Goal: Task Accomplishment & Management: Use online tool/utility

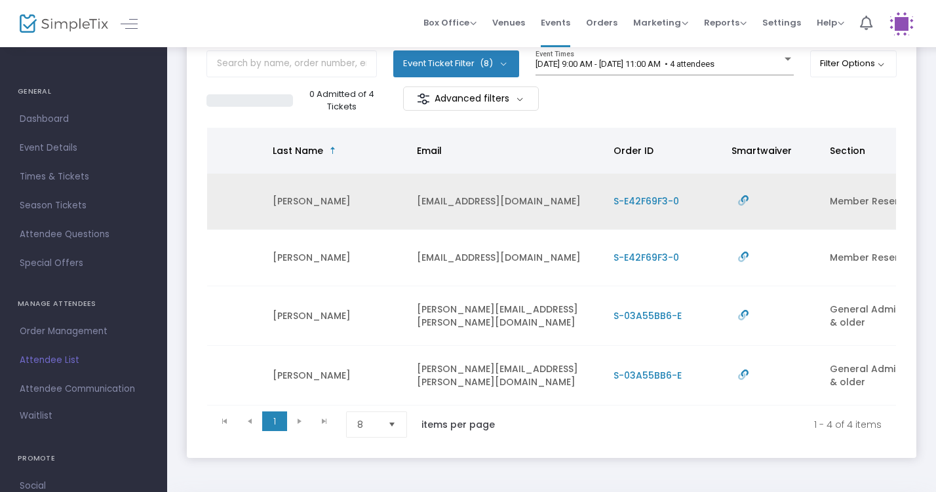
scroll to position [0, 258]
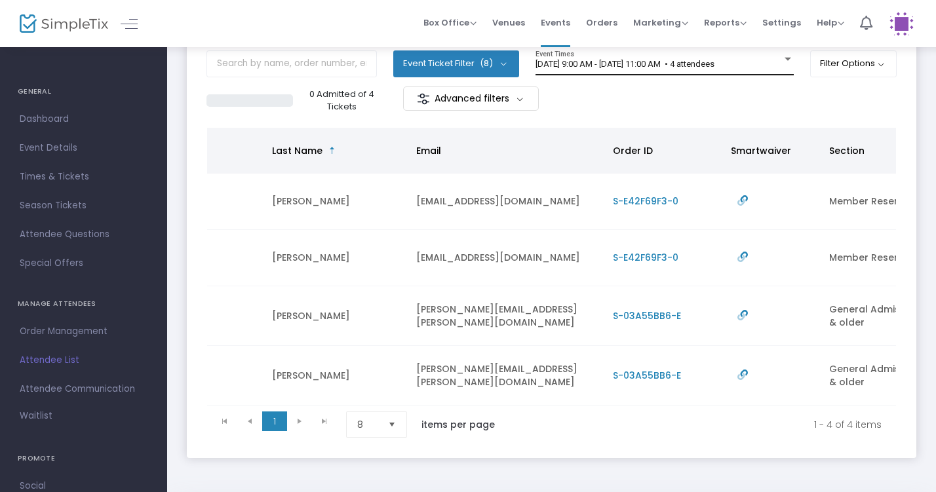
click at [776, 62] on div "[DATE] 9:00 AM - [DATE] 11:00 AM • 4 attendees" at bounding box center [659, 65] width 247 height 10
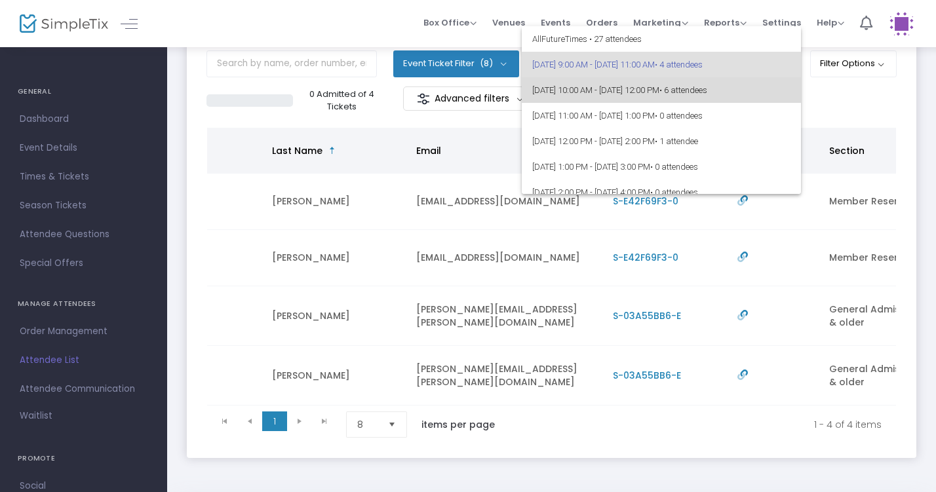
click at [708, 93] on span "• 6 attendees" at bounding box center [684, 90] width 48 height 10
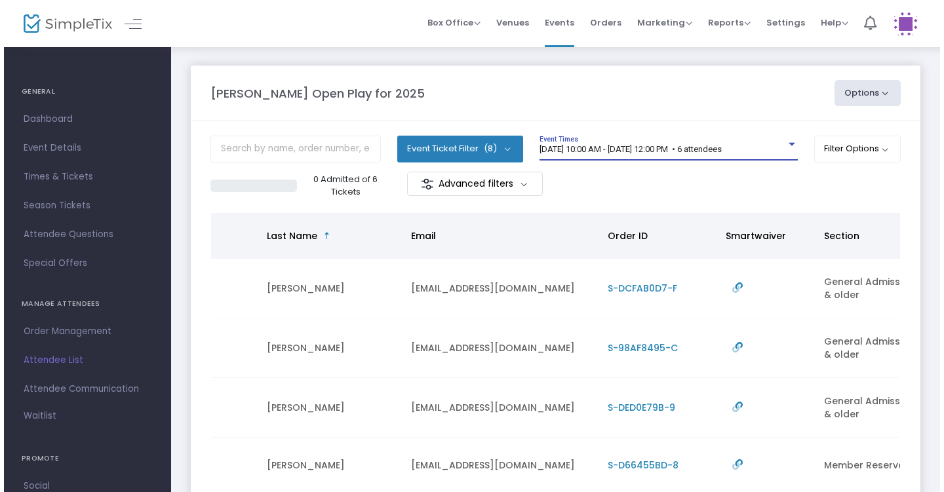
scroll to position [0, 0]
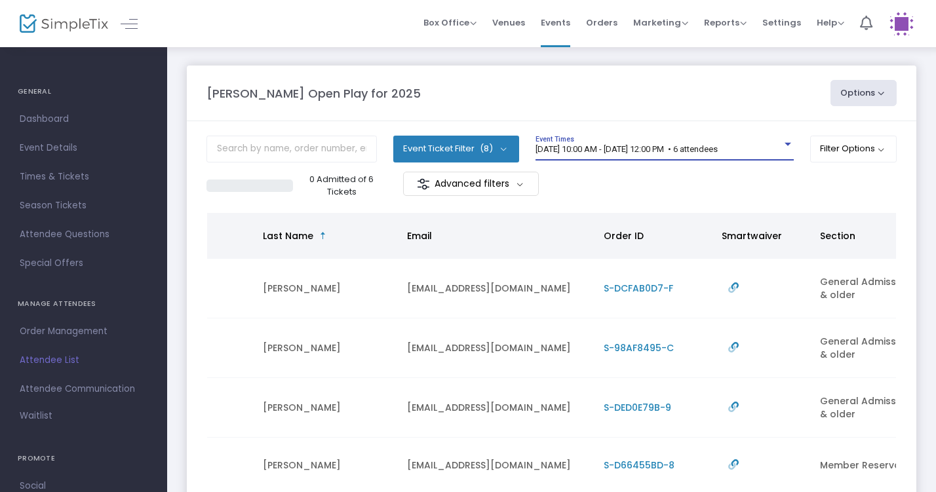
click at [769, 143] on div "8/20/2025 @ 10:00 AM - 8/20/2025 @ 12:00 PM • 6 attendees Event Times" at bounding box center [665, 148] width 258 height 25
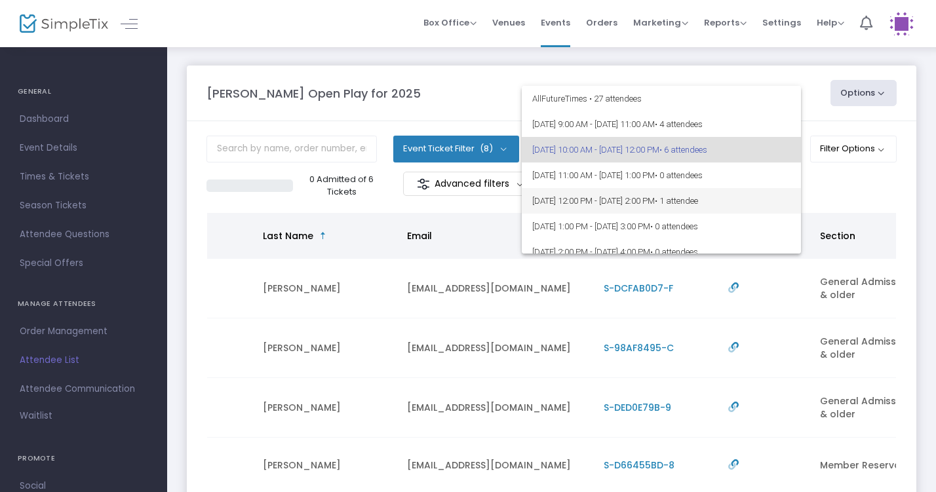
click at [763, 211] on span "8/20/2025 @ 12:00 PM - 8/20/2025 @ 2:00 PM • 1 attendee" at bounding box center [661, 201] width 258 height 26
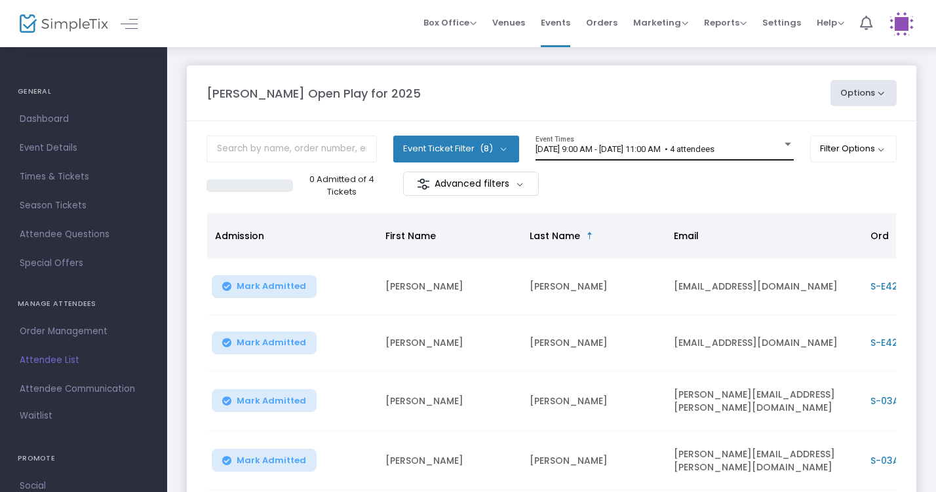
click at [764, 158] on div "8/20/2025 @ 9:00 AM - 8/20/2025 @ 11:00 AM • 4 attendees Event Times" at bounding box center [665, 148] width 258 height 25
click at [786, 150] on div at bounding box center [788, 145] width 12 height 10
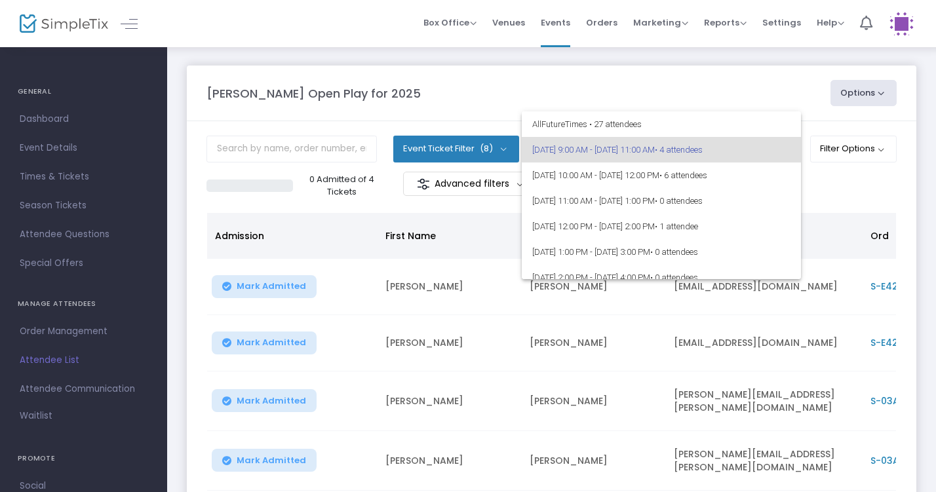
click at [755, 92] on div at bounding box center [468, 246] width 936 height 492
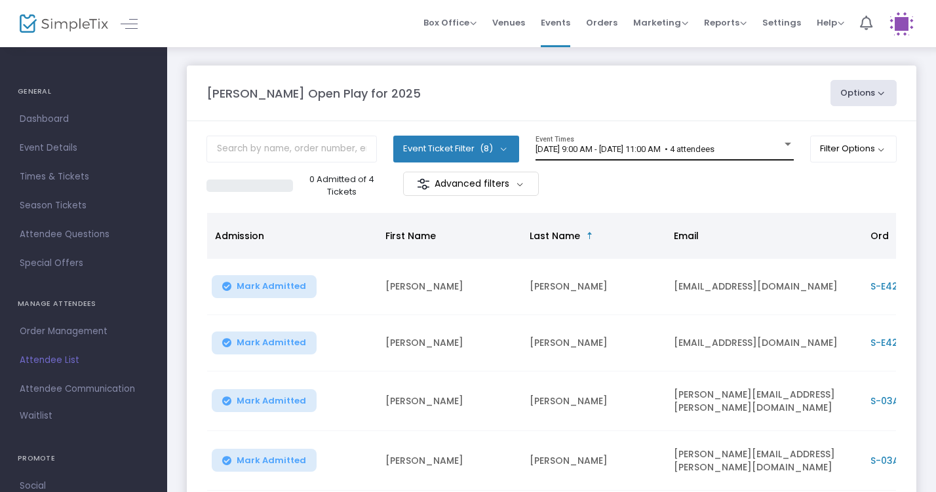
click at [771, 148] on div "[DATE] 9:00 AM - [DATE] 11:00 AM • 4 attendees" at bounding box center [659, 150] width 247 height 10
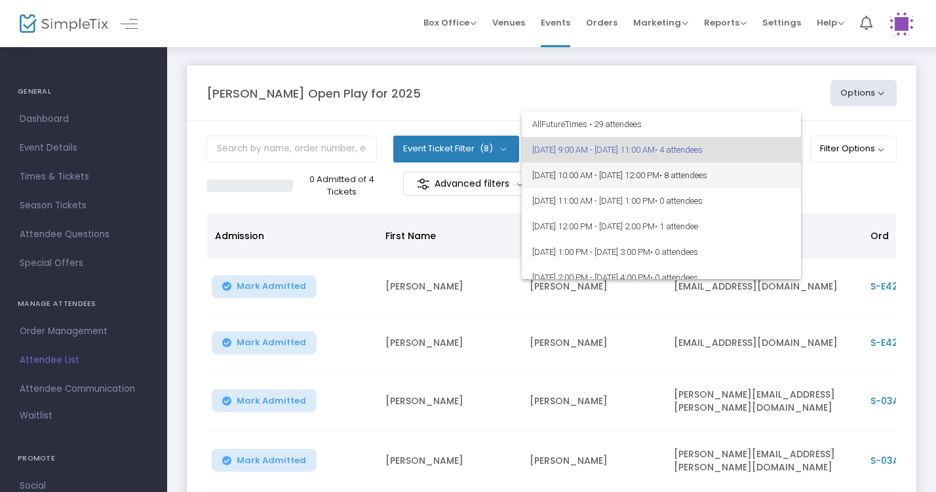
click at [708, 172] on span "• 8 attendees" at bounding box center [684, 176] width 48 height 10
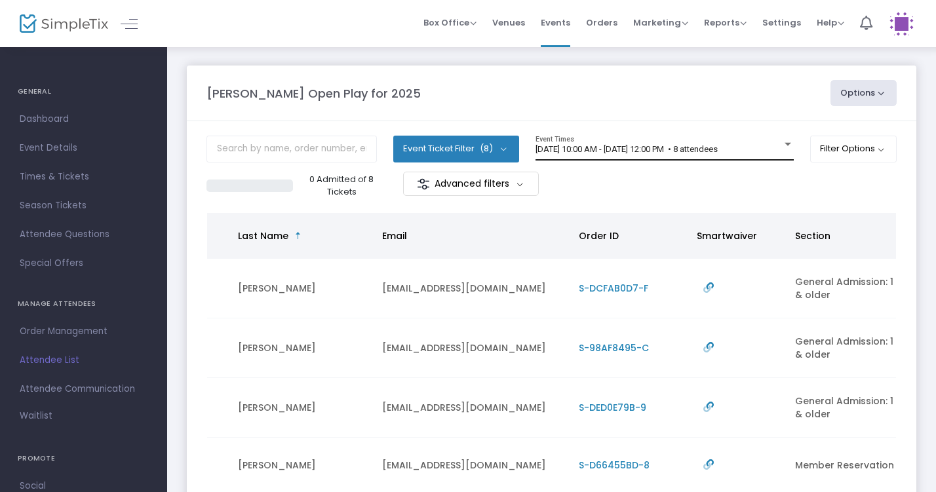
click at [776, 155] on div "8/20/2025 @ 10:00 AM - 8/20/2025 @ 12:00 PM • 8 attendees Event Times" at bounding box center [665, 148] width 258 height 25
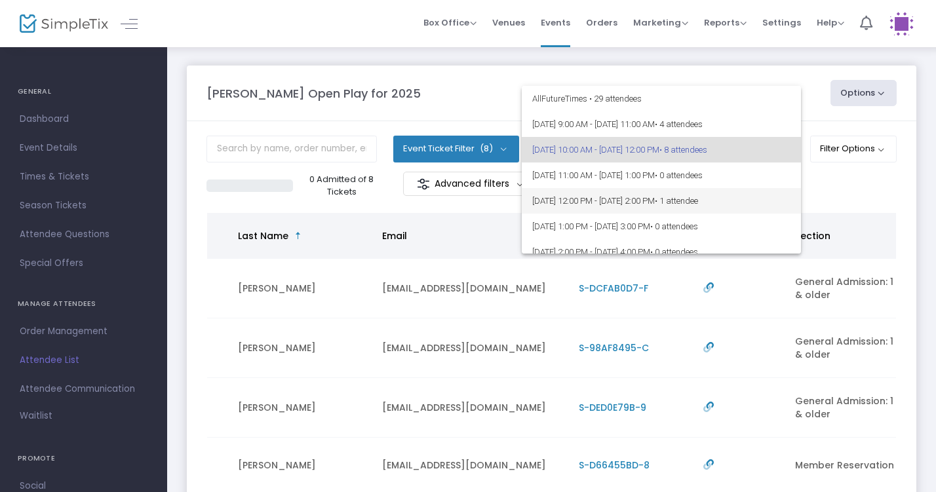
click at [761, 193] on span "8/20/2025 @ 12:00 PM - 8/20/2025 @ 2:00 PM • 1 attendee" at bounding box center [661, 201] width 258 height 26
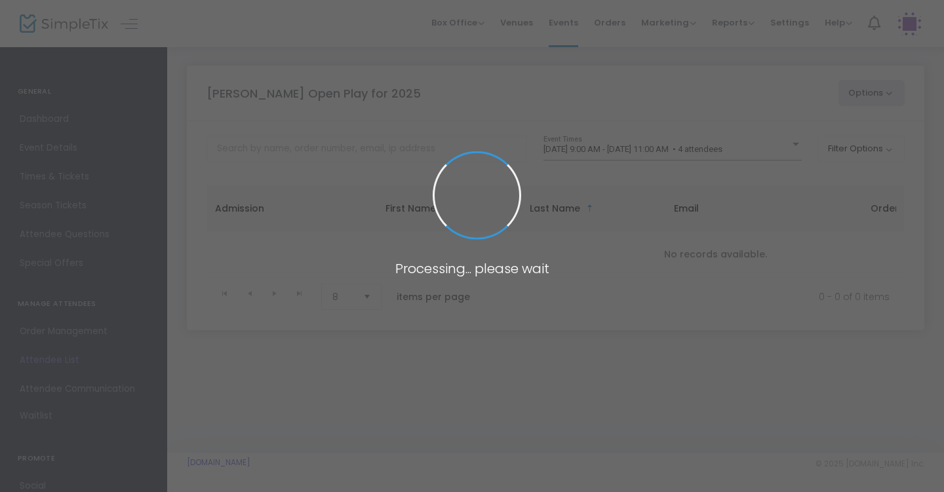
click at [787, 151] on span at bounding box center [472, 246] width 944 height 492
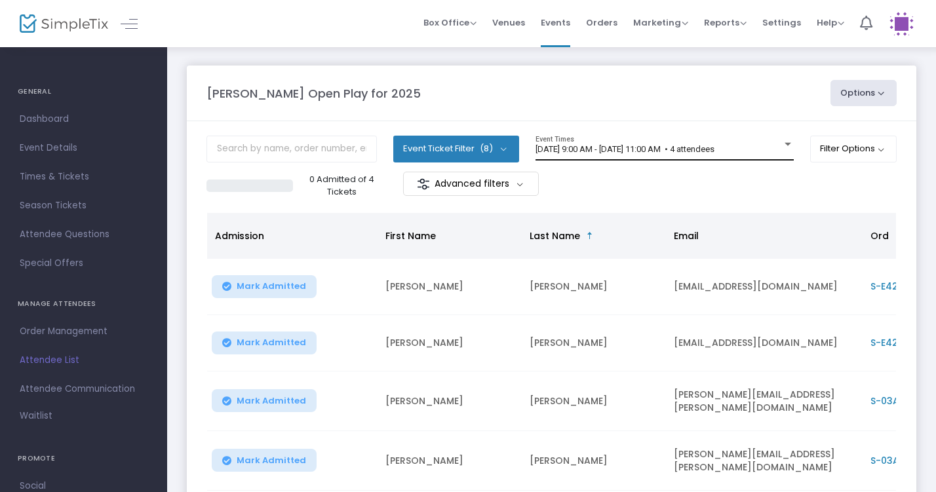
click at [787, 146] on div at bounding box center [788, 144] width 7 height 3
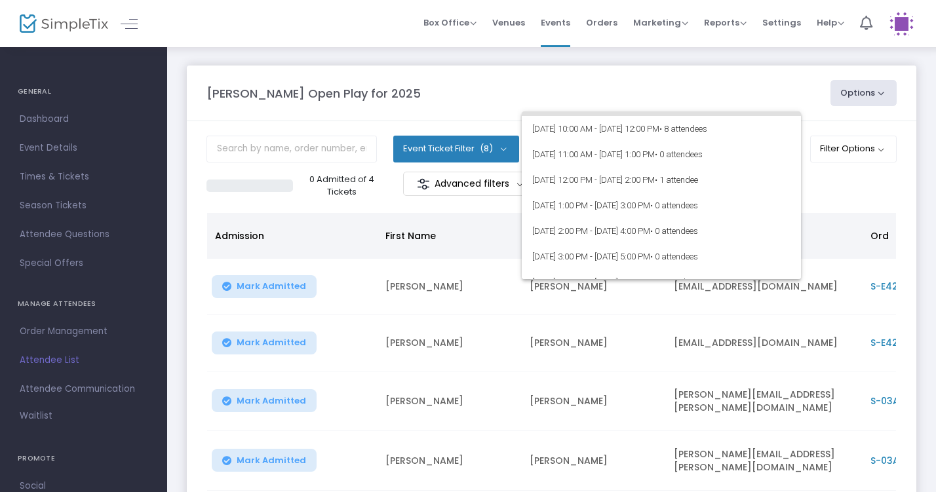
scroll to position [49, 0]
click at [762, 75] on div at bounding box center [468, 246] width 936 height 492
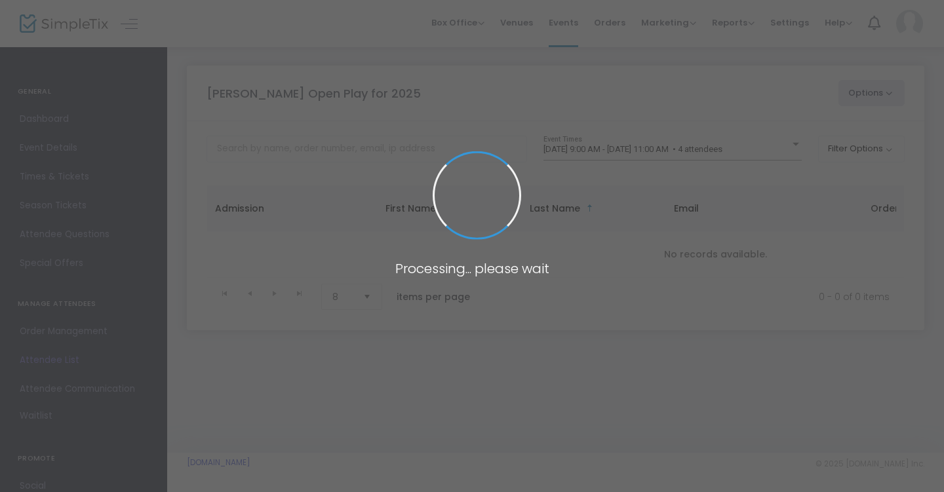
click at [760, 147] on span at bounding box center [472, 246] width 944 height 492
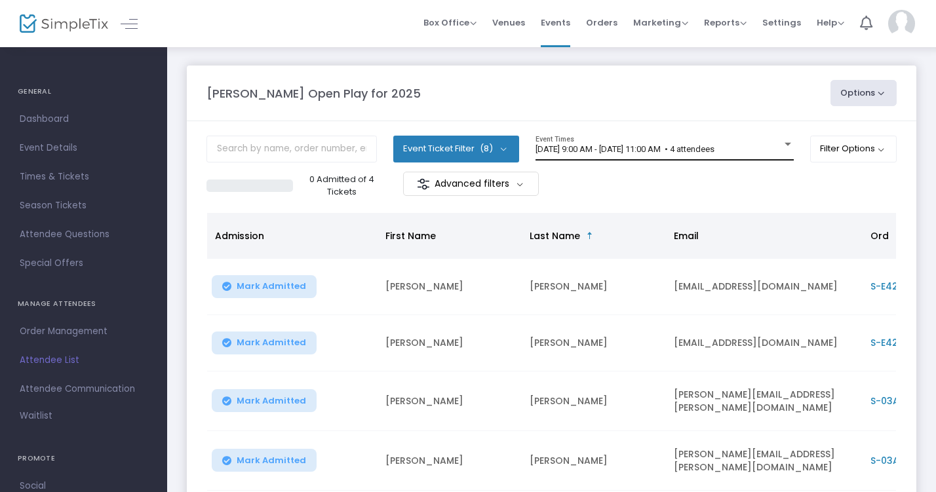
click at [770, 151] on div "[DATE] 9:00 AM - [DATE] 11:00 AM • 4 attendees" at bounding box center [659, 150] width 247 height 10
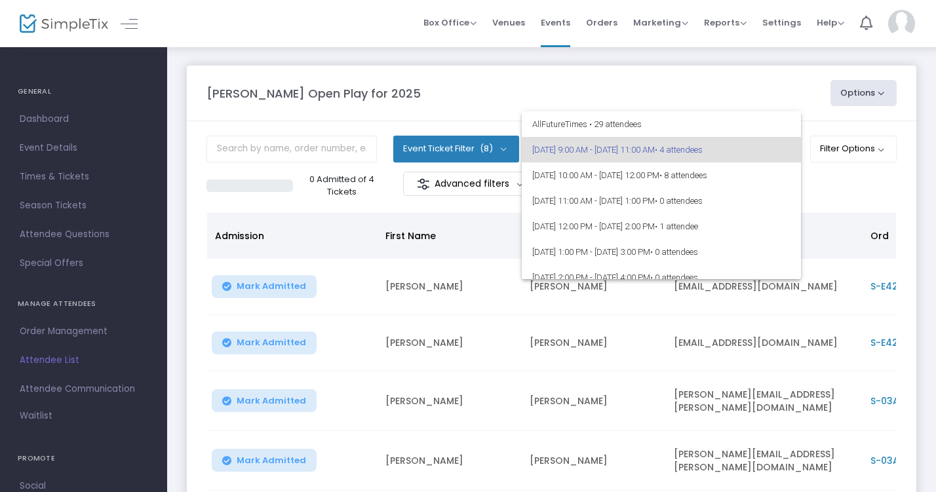
click at [640, 353] on div at bounding box center [468, 246] width 936 height 492
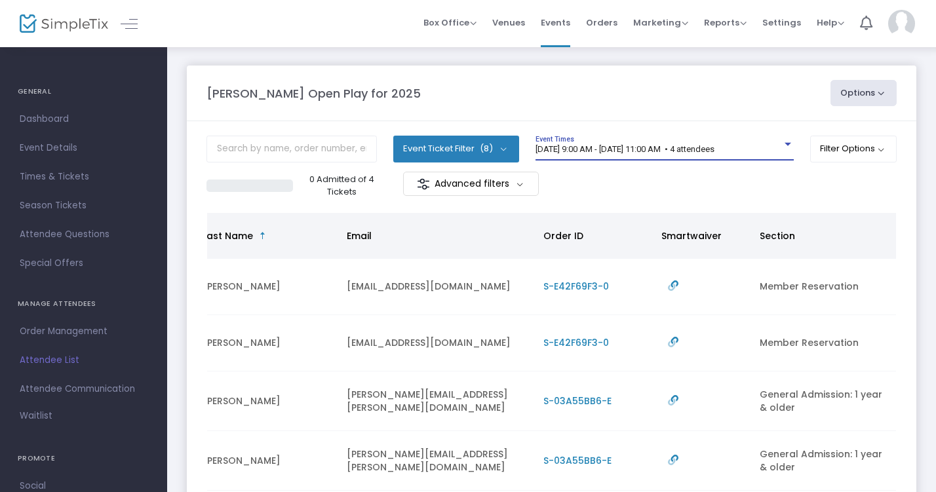
click at [715, 150] on span "[DATE] 9:00 AM - [DATE] 11:00 AM • 4 attendees" at bounding box center [625, 149] width 179 height 10
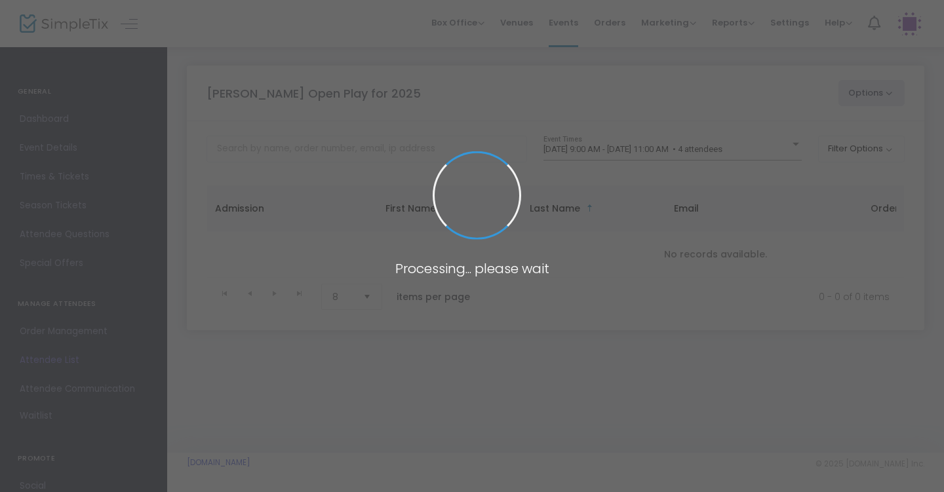
click at [791, 144] on span at bounding box center [472, 246] width 944 height 492
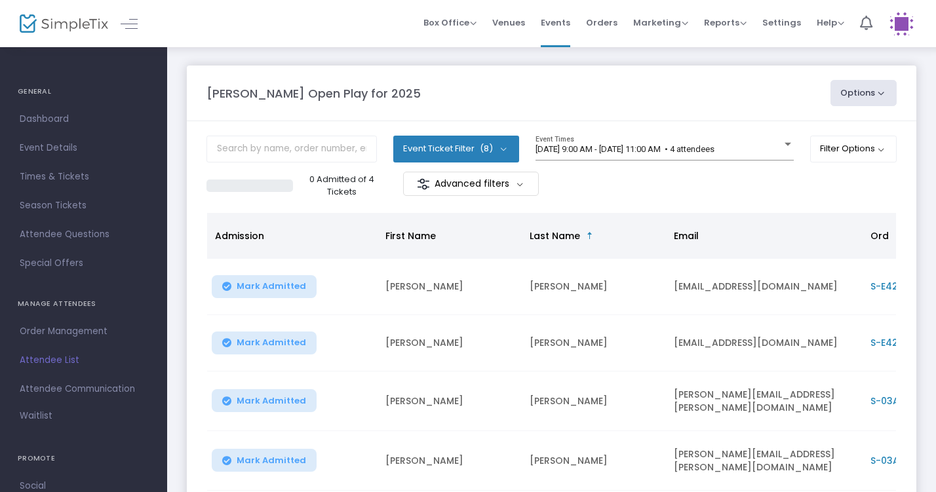
click at [791, 150] on div at bounding box center [788, 145] width 12 height 10
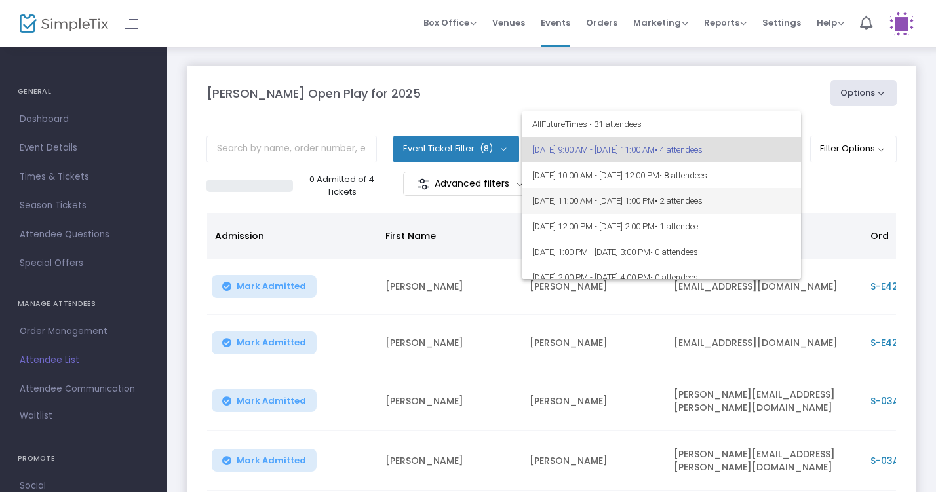
click at [782, 203] on span "8/20/2025 @ 11:00 AM - 8/20/2025 @ 1:00 PM • 2 attendees" at bounding box center [661, 201] width 258 height 26
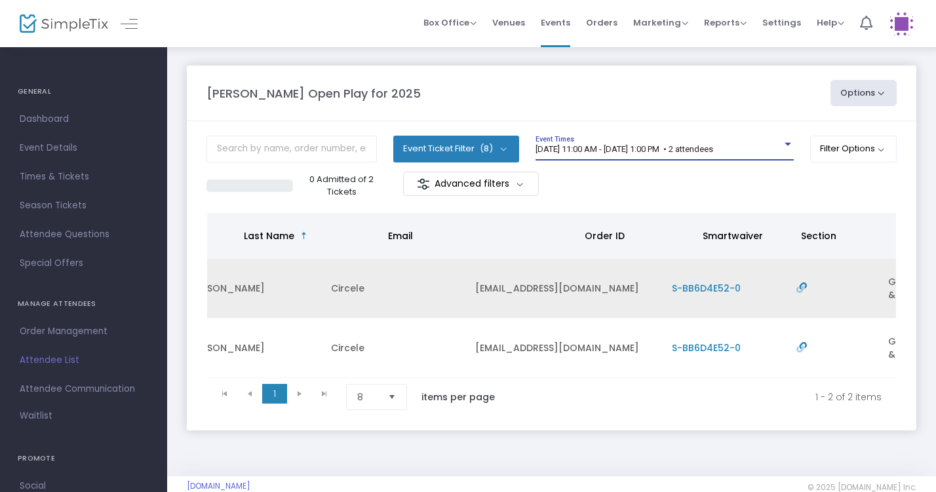
scroll to position [0, 286]
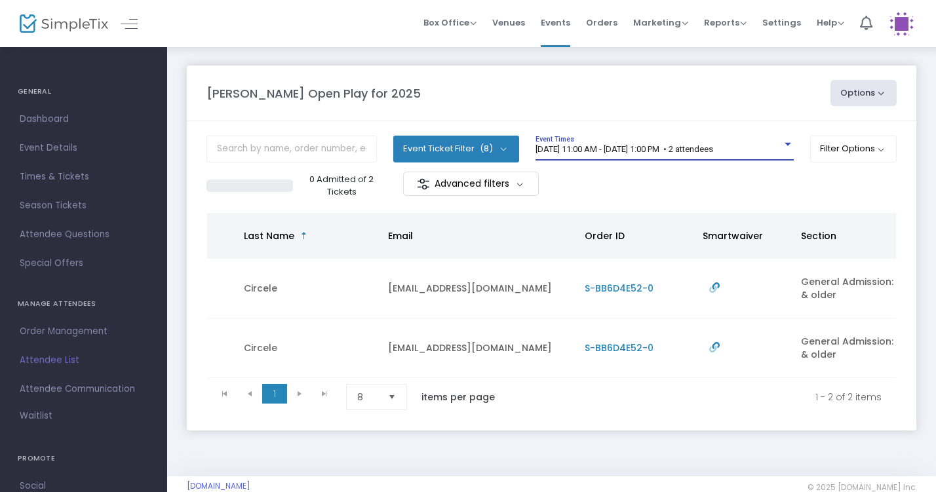
click at [713, 153] on span "8/20/2025 @ 11:00 AM - 8/20/2025 @ 1:00 PM • 2 attendees" at bounding box center [625, 149] width 178 height 10
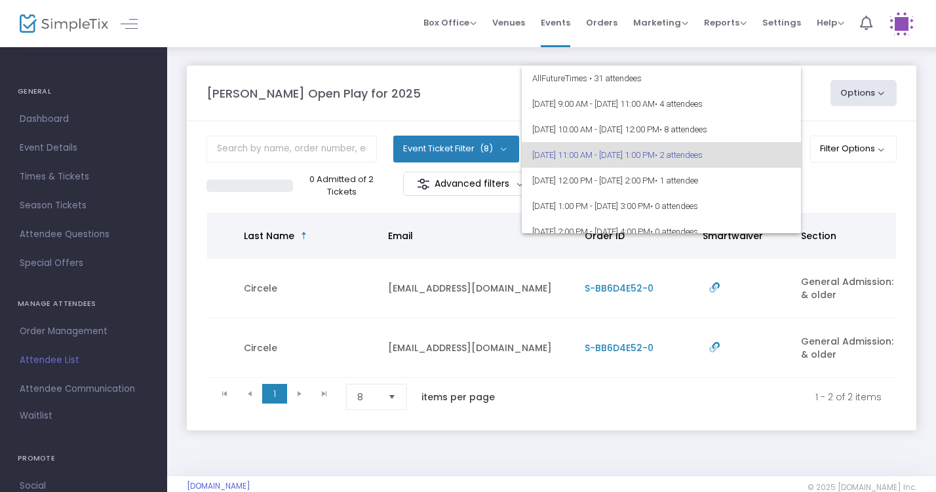
scroll to position [0, 0]
click at [839, 178] on div at bounding box center [468, 246] width 936 height 492
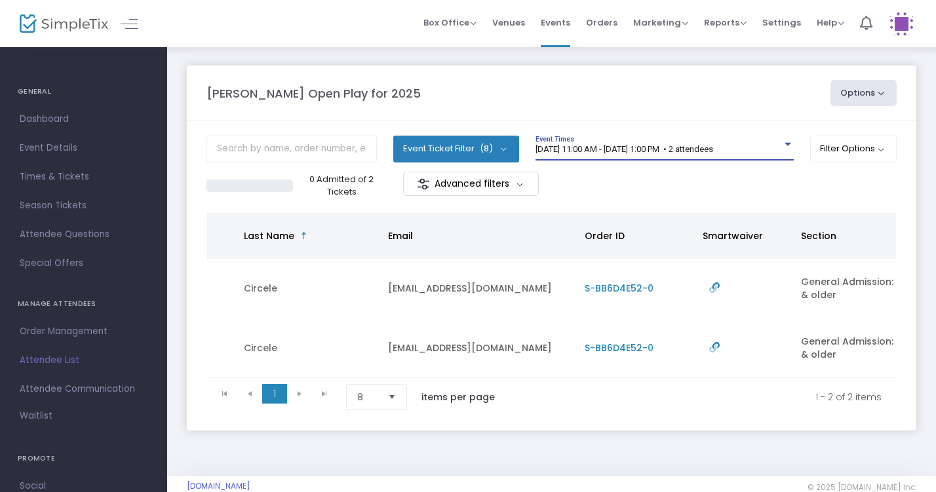
click at [782, 148] on div at bounding box center [788, 145] width 12 height 10
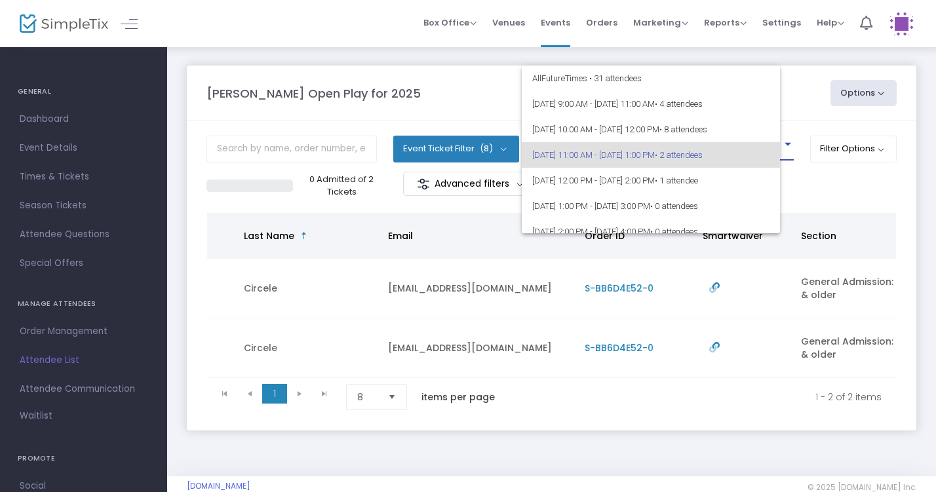
scroll to position [5, 0]
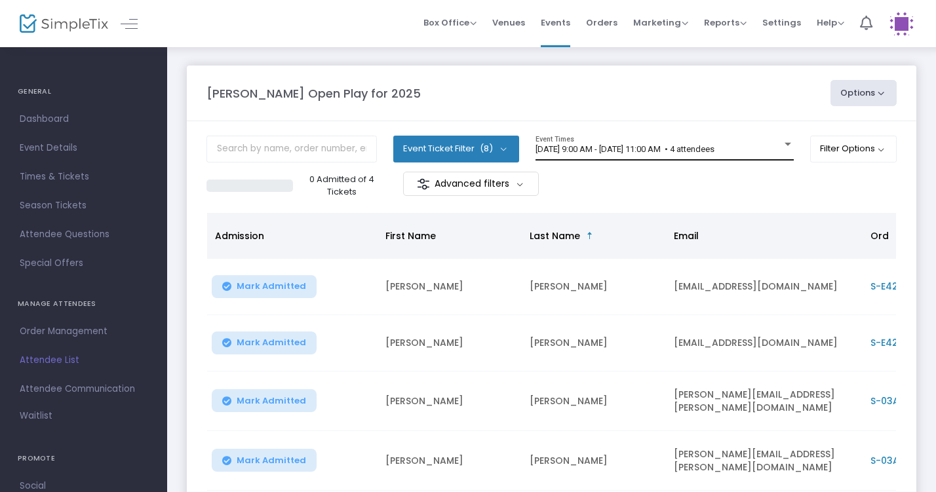
click at [755, 144] on div "[DATE] 9:00 AM - [DATE] 11:00 AM • 4 attendees Event Times" at bounding box center [665, 148] width 258 height 25
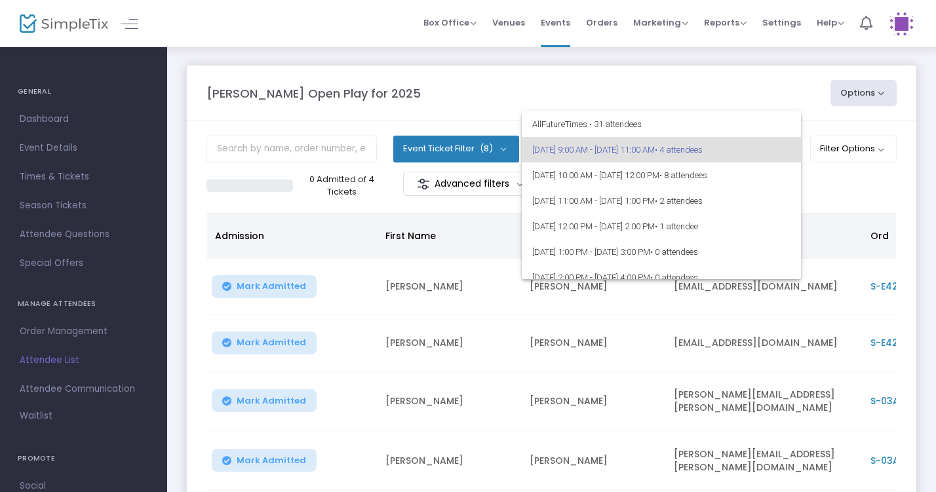
click at [765, 71] on div at bounding box center [468, 246] width 936 height 492
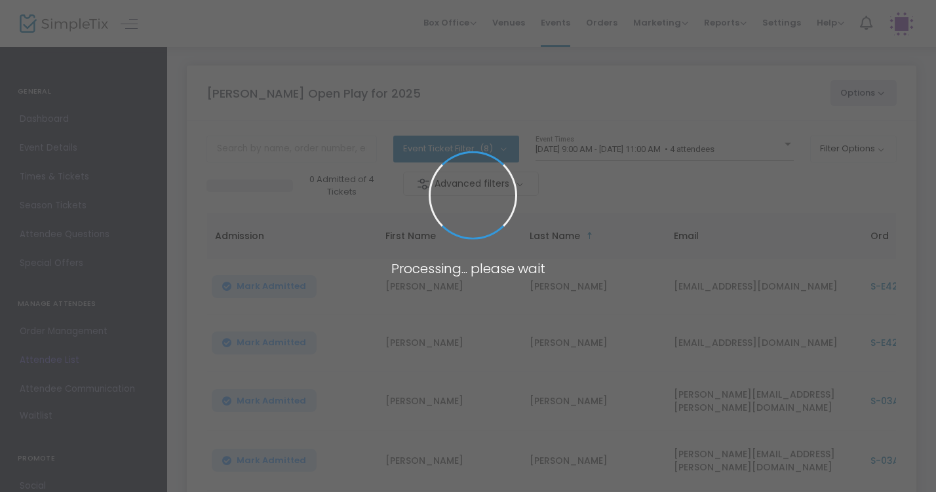
click at [780, 151] on body "Processing... please wait Box Office Sell Tickets Bookings Sell Season Pass Ven…" at bounding box center [468, 246] width 936 height 492
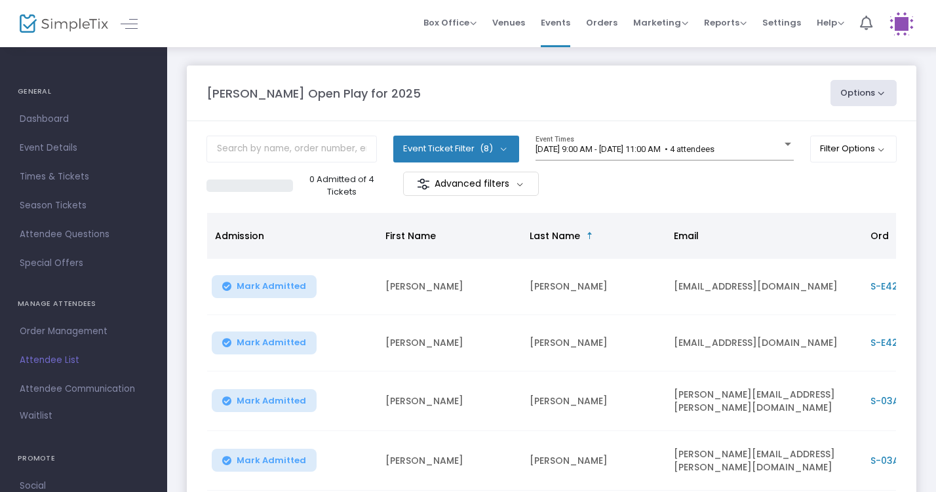
click at [782, 150] on div at bounding box center [788, 145] width 12 height 10
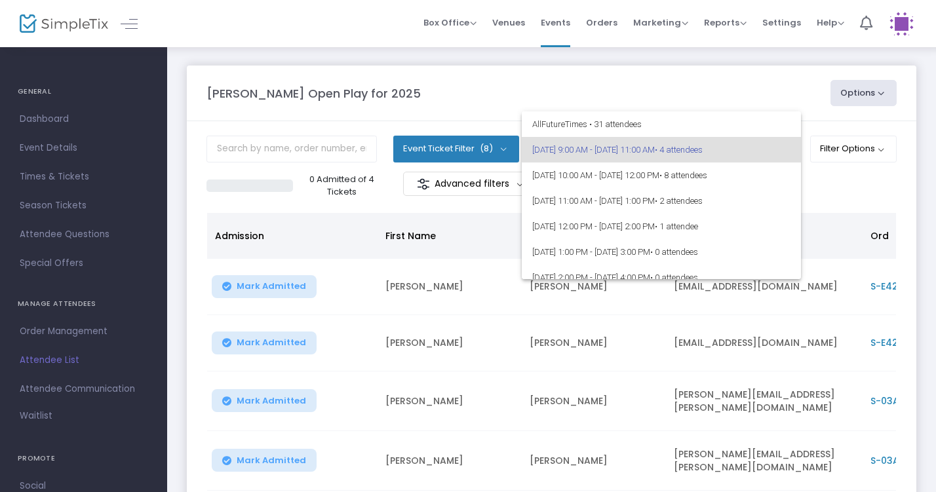
click at [744, 79] on div at bounding box center [468, 246] width 936 height 492
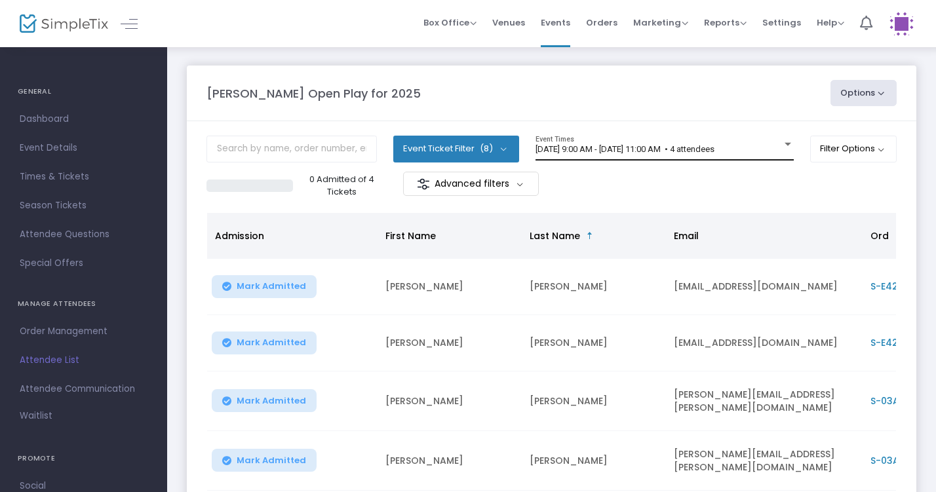
click at [782, 147] on div at bounding box center [788, 145] width 12 height 10
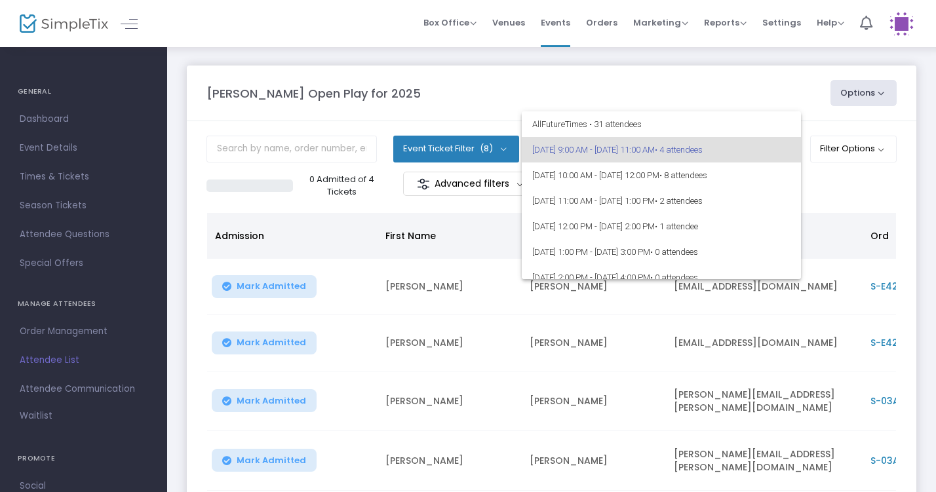
click at [754, 104] on div at bounding box center [468, 246] width 936 height 492
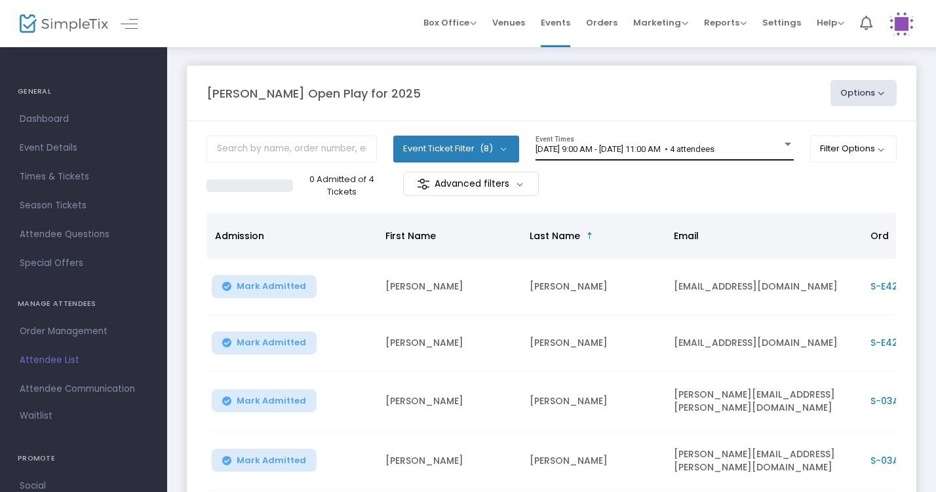
click at [776, 153] on div "[DATE] 9:00 AM - [DATE] 11:00 AM • 4 attendees" at bounding box center [659, 150] width 247 height 10
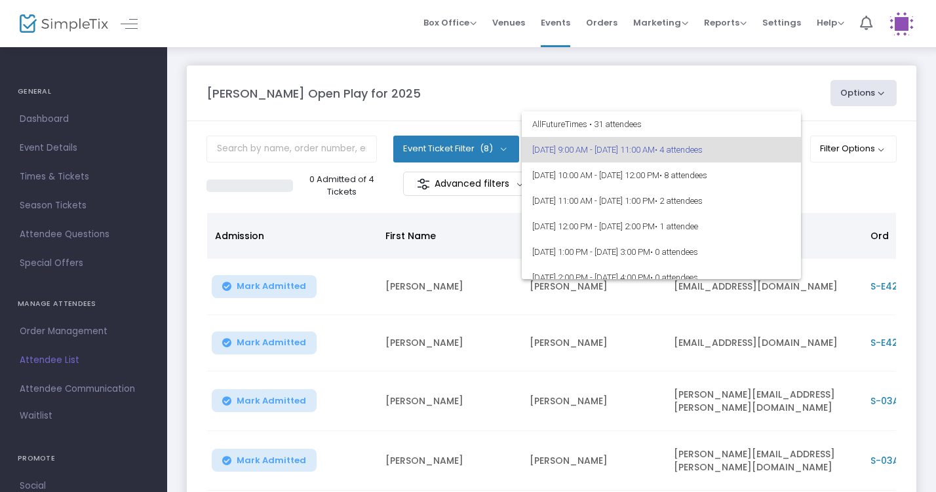
click at [746, 83] on div at bounding box center [468, 246] width 936 height 492
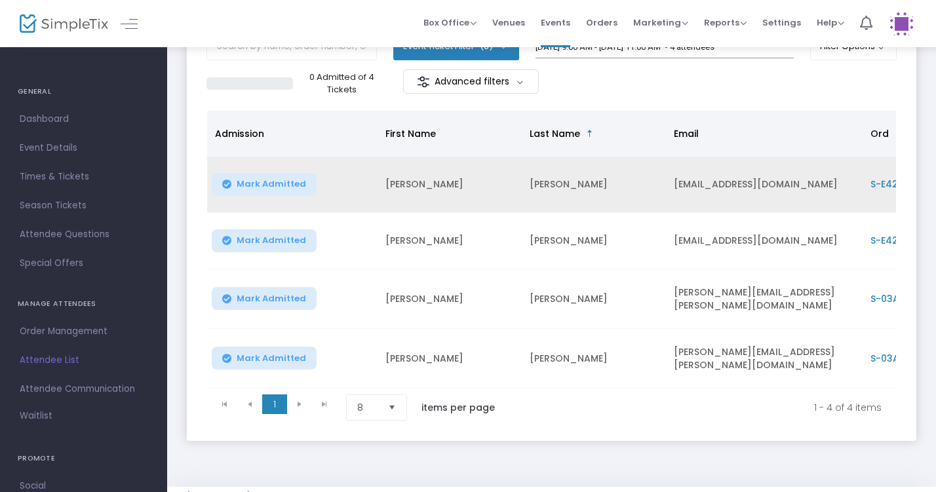
scroll to position [113, 0]
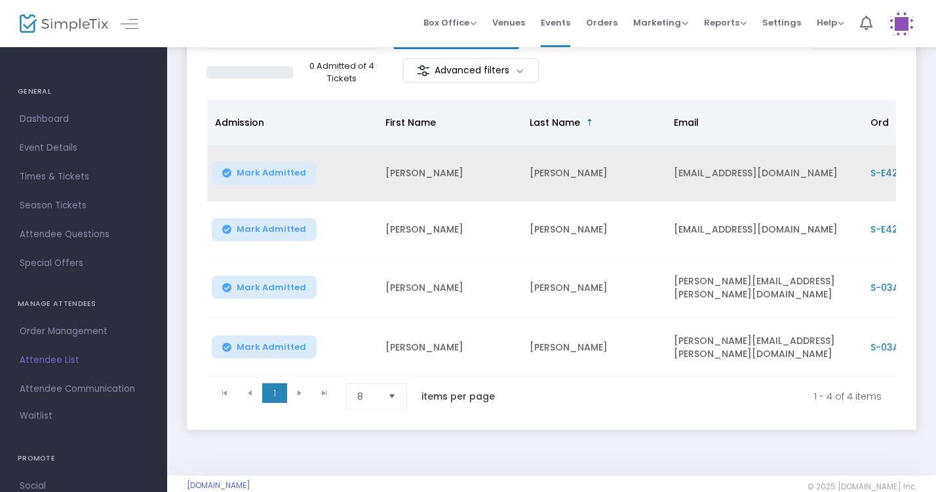
click at [259, 178] on span "Mark Admitted" at bounding box center [272, 173] width 70 height 10
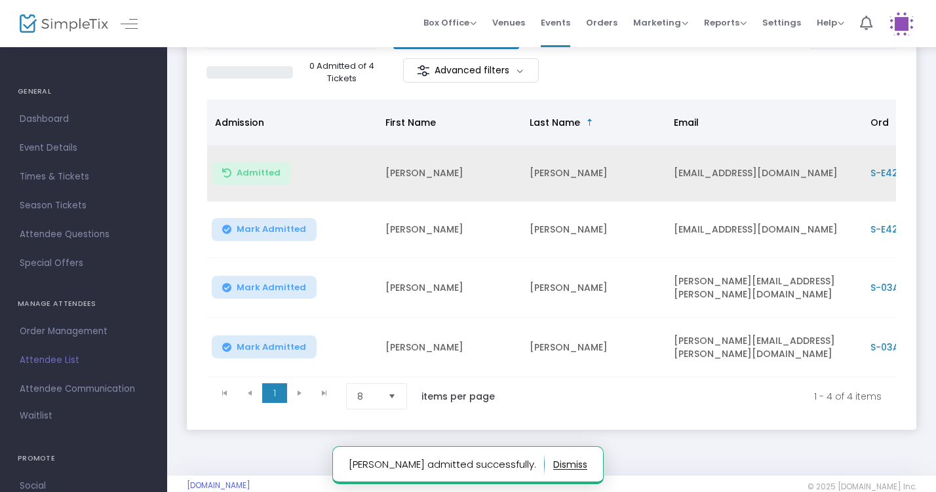
click at [262, 226] on span "Mark Admitted" at bounding box center [272, 229] width 70 height 10
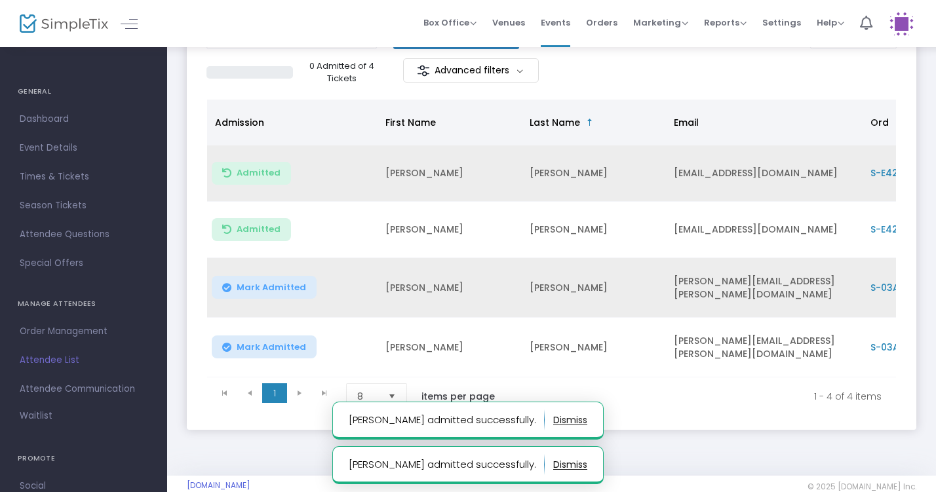
click at [268, 285] on span "Mark Admitted" at bounding box center [272, 288] width 70 height 10
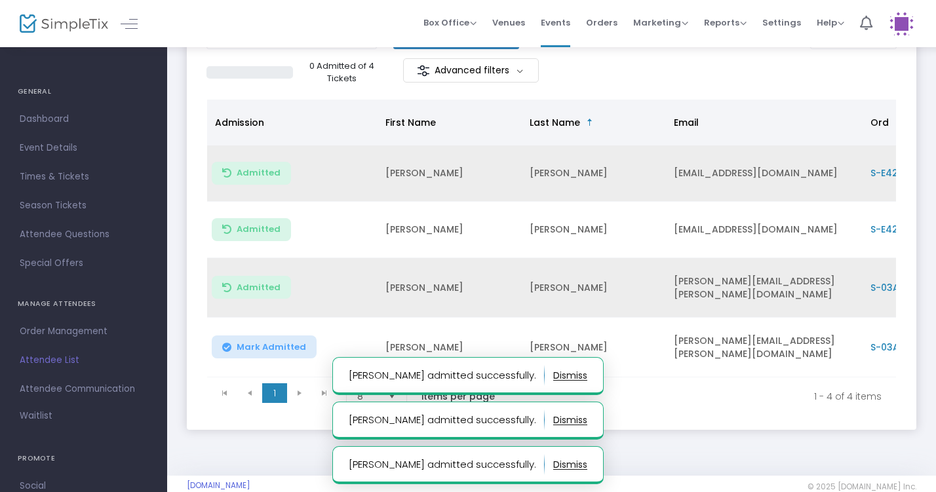
click at [273, 346] on span "Mark Admitted" at bounding box center [272, 347] width 70 height 10
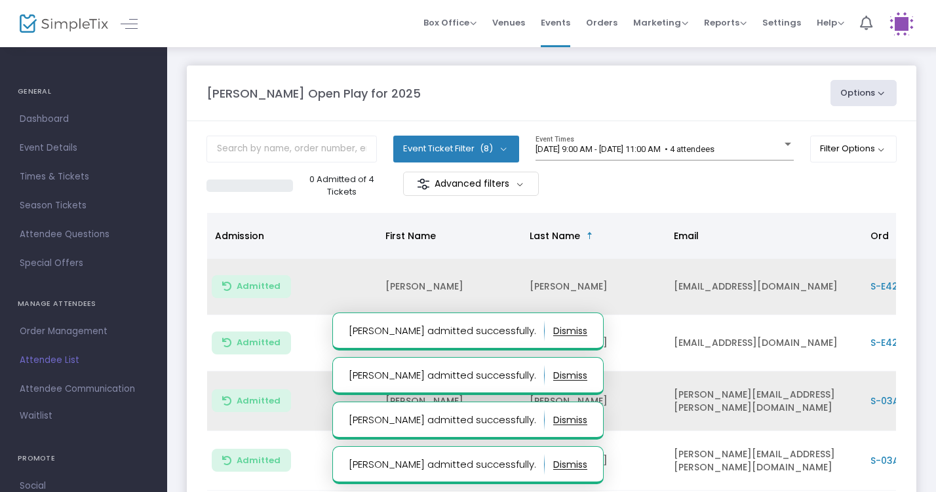
scroll to position [0, 0]
click at [798, 144] on div "Event Ticket Filter (8) Select All General Admission: 1 year & older Additional…" at bounding box center [552, 154] width 691 height 36
click at [785, 144] on div at bounding box center [788, 144] width 7 height 3
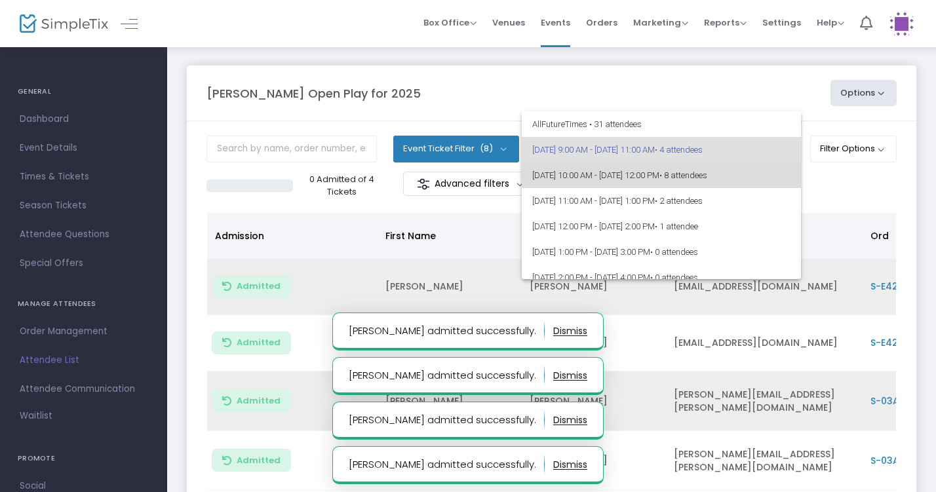
click at [771, 176] on span "[DATE] 10:00 AM - [DATE] 12:00 PM • 8 attendees" at bounding box center [661, 176] width 258 height 26
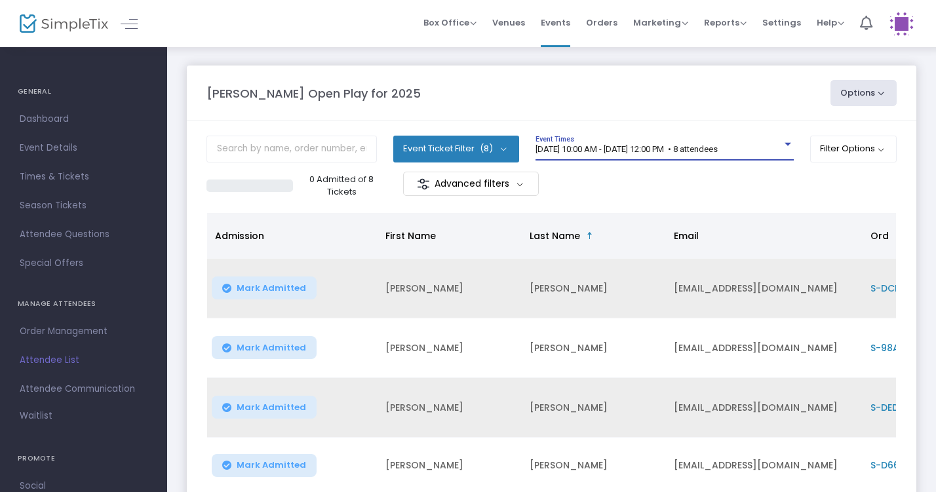
click at [773, 153] on div "[DATE] 10:00 AM - [DATE] 12:00 PM • 8 attendees" at bounding box center [659, 150] width 247 height 10
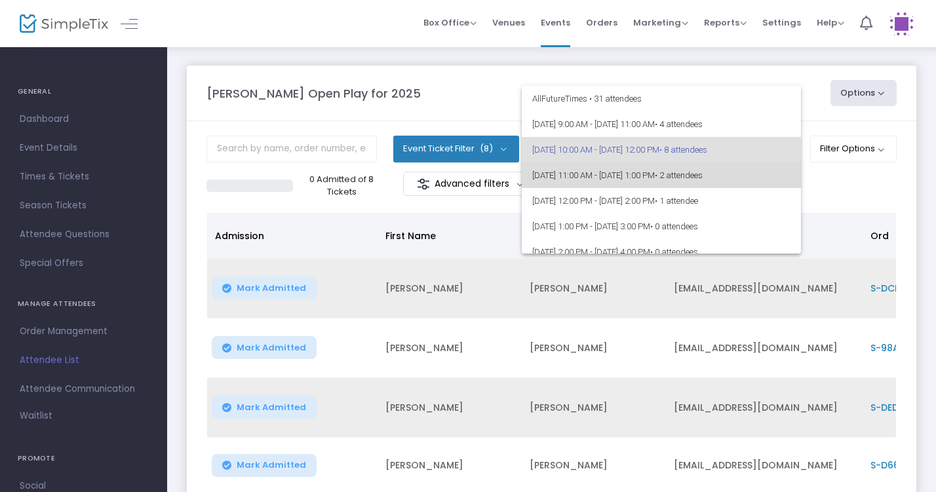
click at [763, 178] on span "8/20/2025 @ 11:00 AM - 8/20/2025 @ 1:00 PM • 2 attendees" at bounding box center [661, 176] width 258 height 26
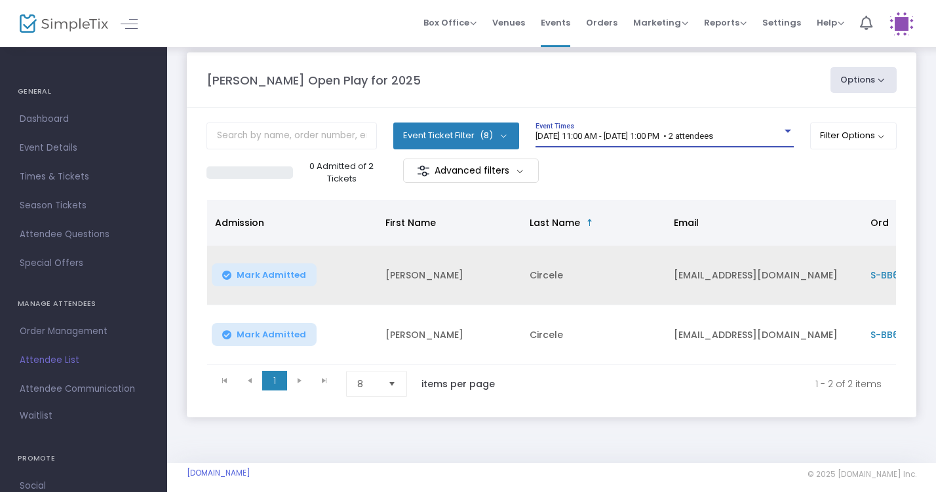
scroll to position [16, 0]
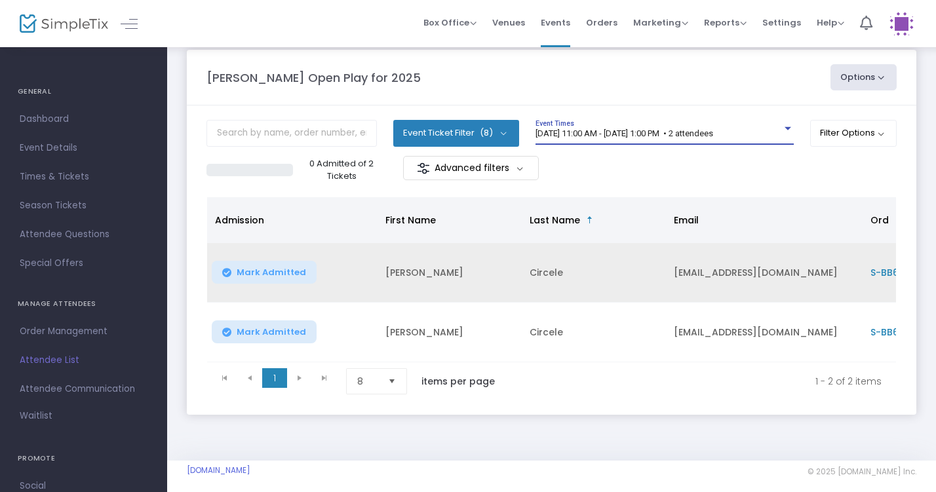
click at [713, 136] on span "8/20/2025 @ 11:00 AM - 8/20/2025 @ 1:00 PM • 2 attendees" at bounding box center [625, 134] width 178 height 10
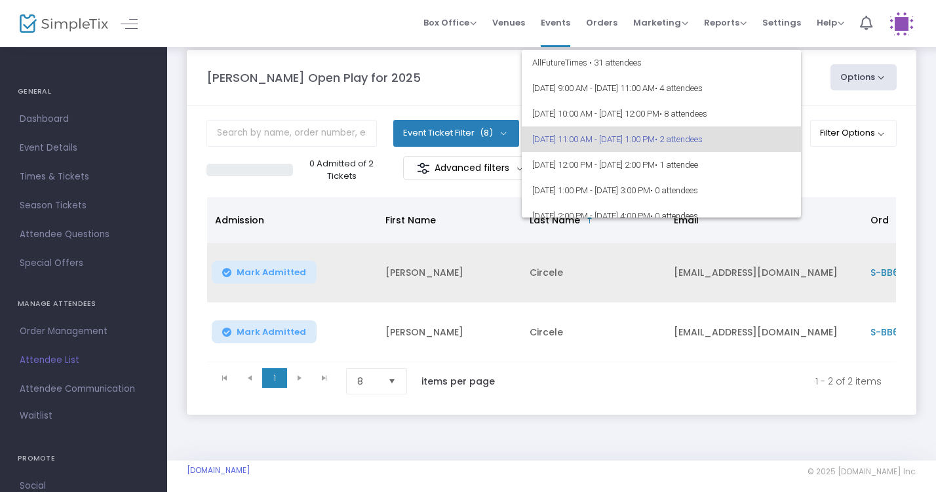
scroll to position [5, 0]
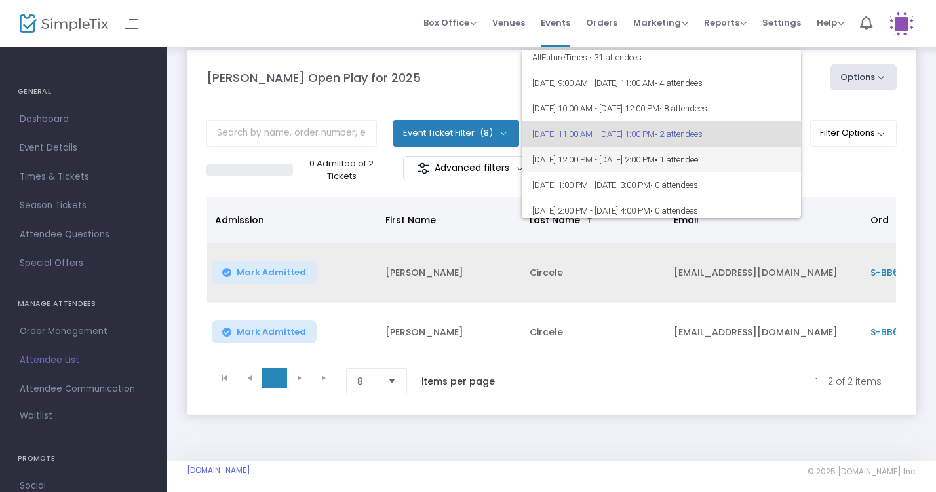
click at [698, 160] on span "• 1 attendee" at bounding box center [676, 160] width 43 height 10
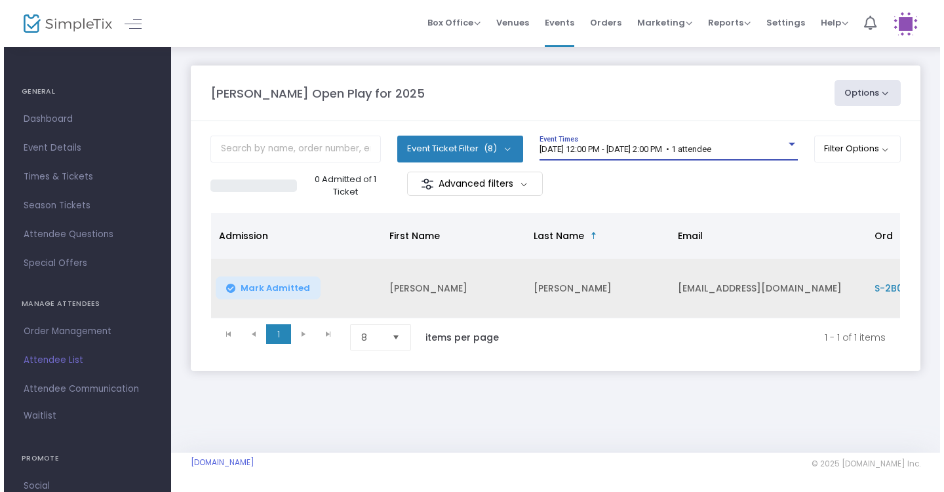
scroll to position [0, 0]
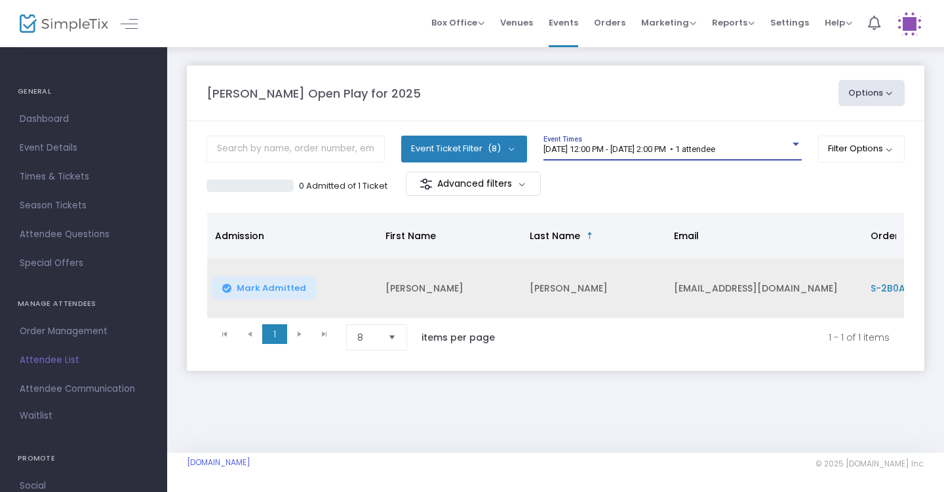
click at [715, 146] on span "8/20/2025 @ 12:00 PM - 8/20/2025 @ 2:00 PM • 1 attendee" at bounding box center [630, 149] width 172 height 10
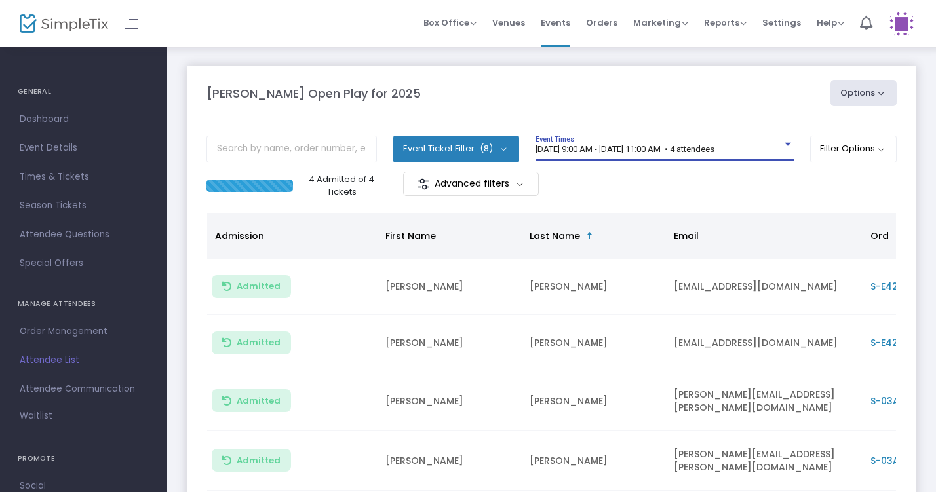
click at [715, 146] on span "[DATE] 9:00 AM - [DATE] 11:00 AM • 4 attendees" at bounding box center [625, 149] width 179 height 10
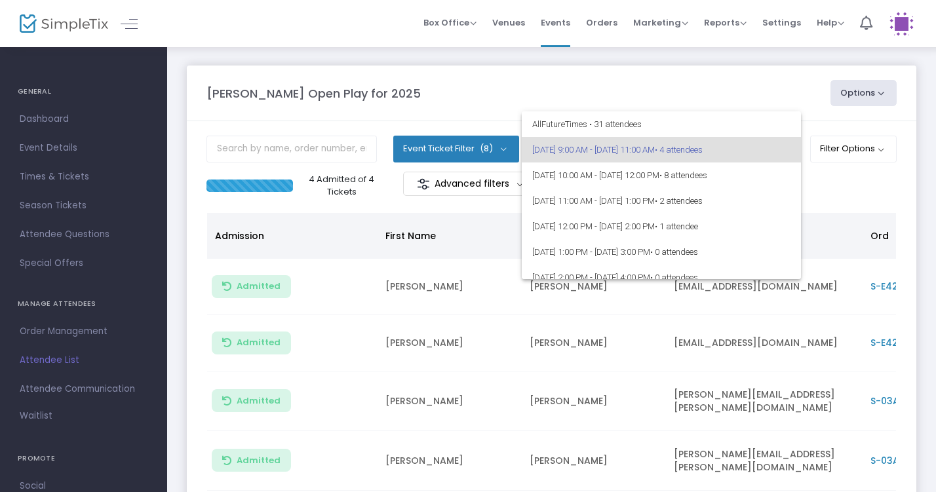
click at [737, 89] on div at bounding box center [468, 246] width 936 height 492
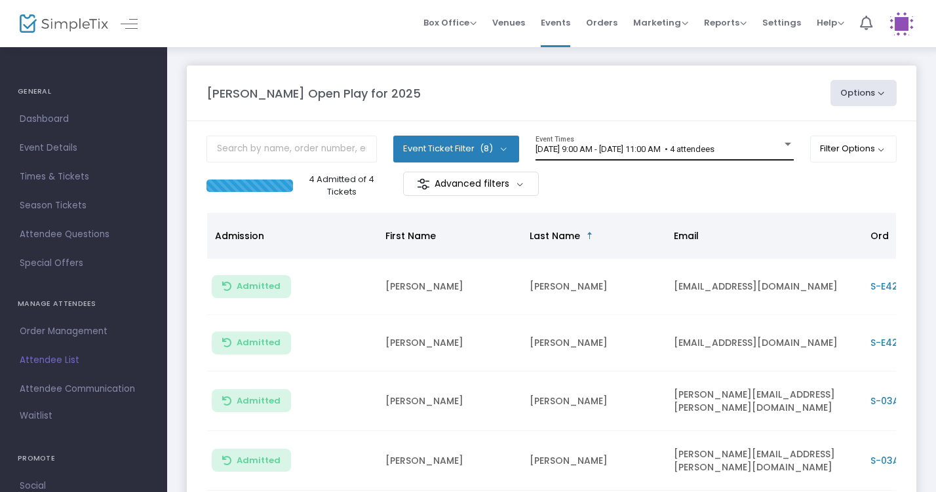
click at [715, 144] on span "[DATE] 9:00 AM - [DATE] 11:00 AM • 4 attendees" at bounding box center [625, 149] width 179 height 10
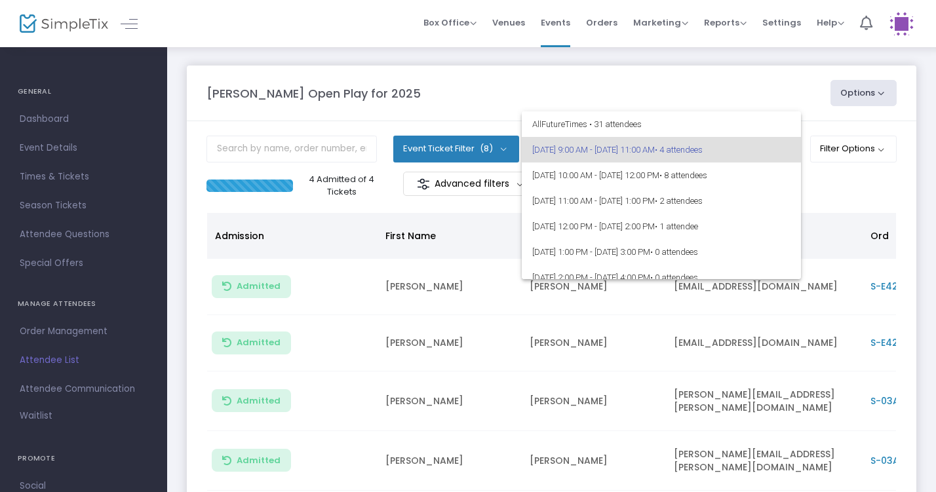
click at [740, 81] on div at bounding box center [468, 246] width 936 height 492
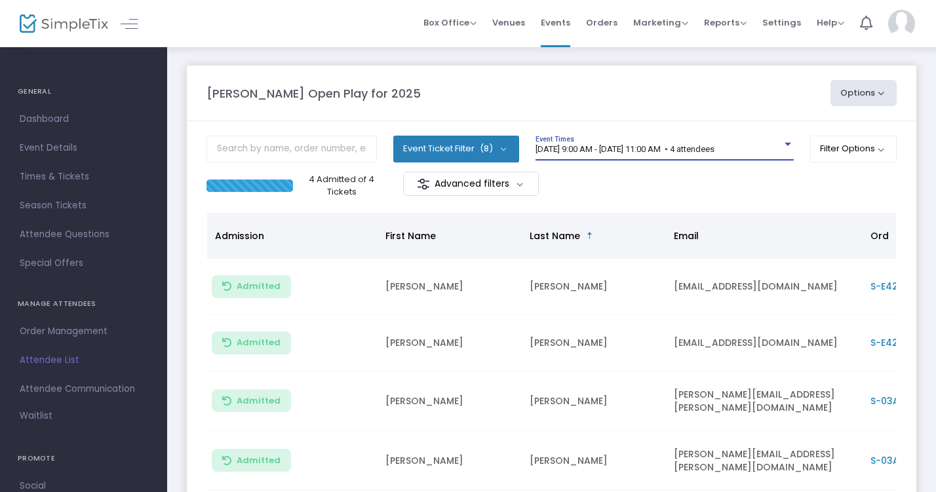
click at [782, 147] on div at bounding box center [788, 145] width 12 height 10
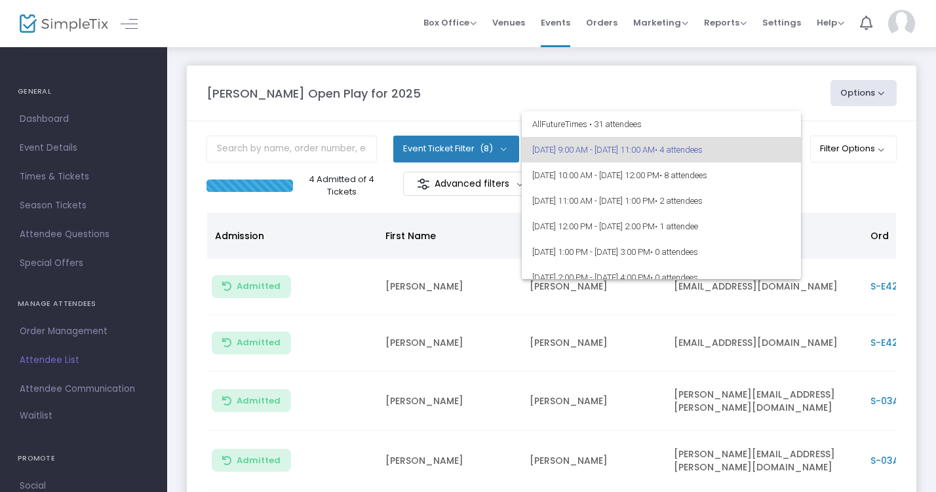
click at [747, 82] on div at bounding box center [468, 246] width 936 height 492
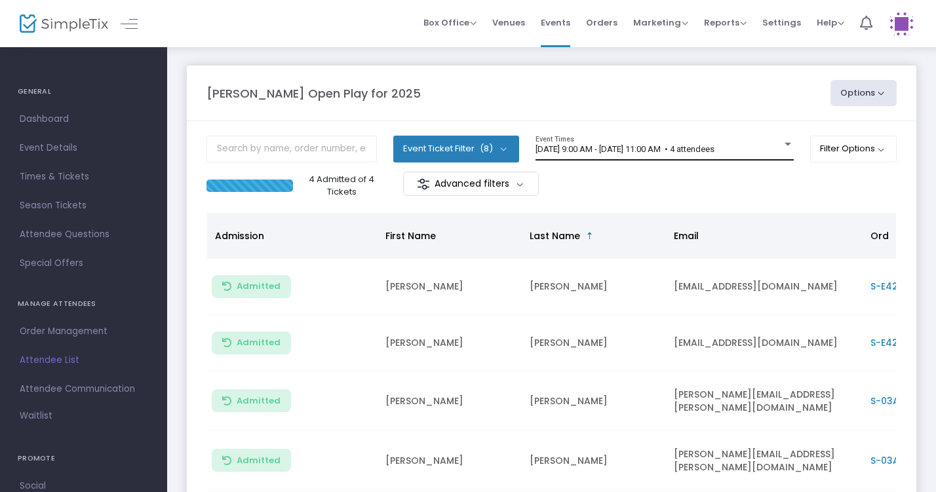
click at [774, 151] on div "[DATE] 9:00 AM - [DATE] 11:00 AM • 4 attendees" at bounding box center [659, 150] width 247 height 10
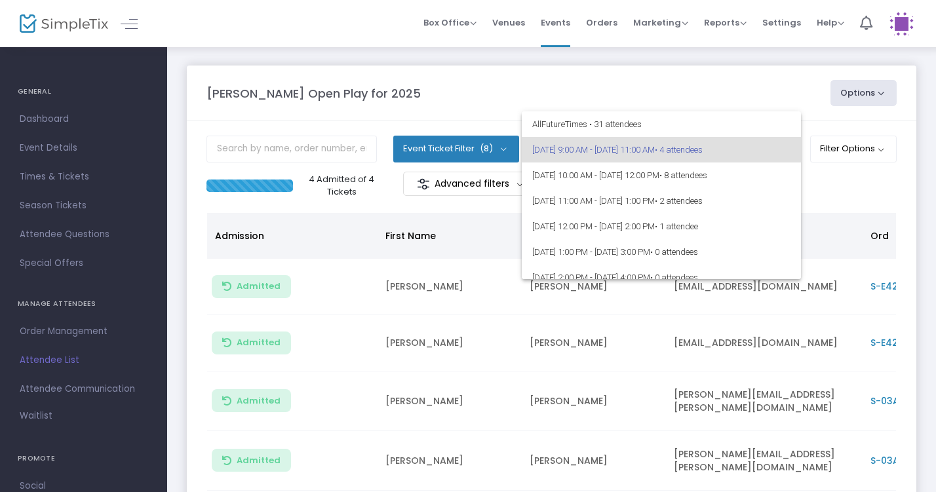
click at [458, 106] on div at bounding box center [468, 246] width 936 height 492
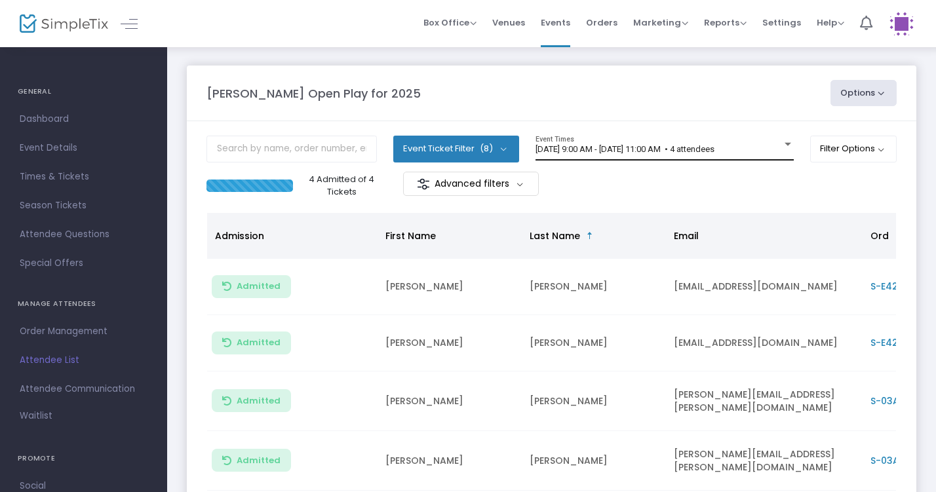
click at [776, 155] on div "[DATE] 9:00 AM - [DATE] 11:00 AM • 4 attendees Event Times" at bounding box center [665, 148] width 258 height 25
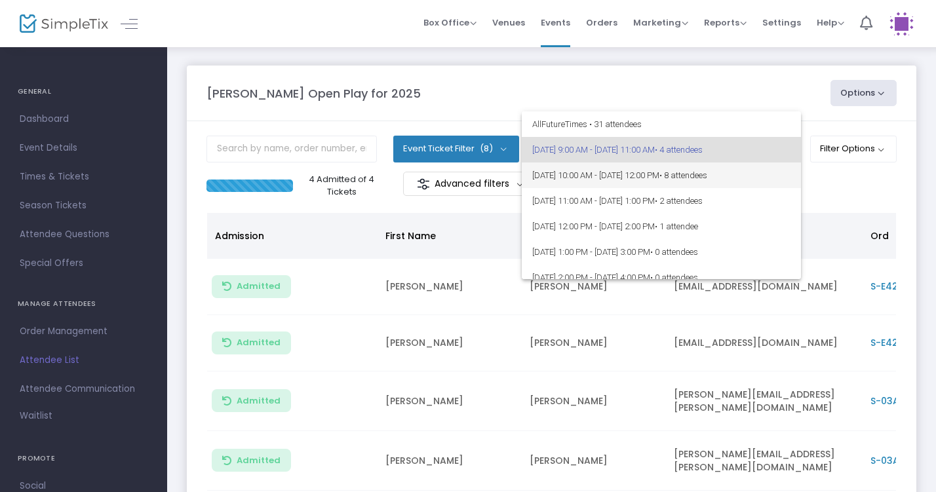
click at [708, 172] on span "• 8 attendees" at bounding box center [684, 176] width 48 height 10
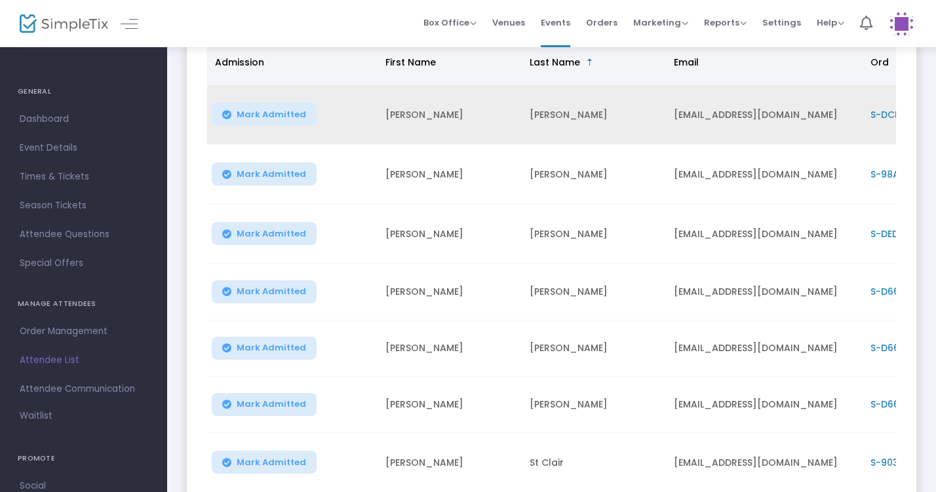
scroll to position [183, 0]
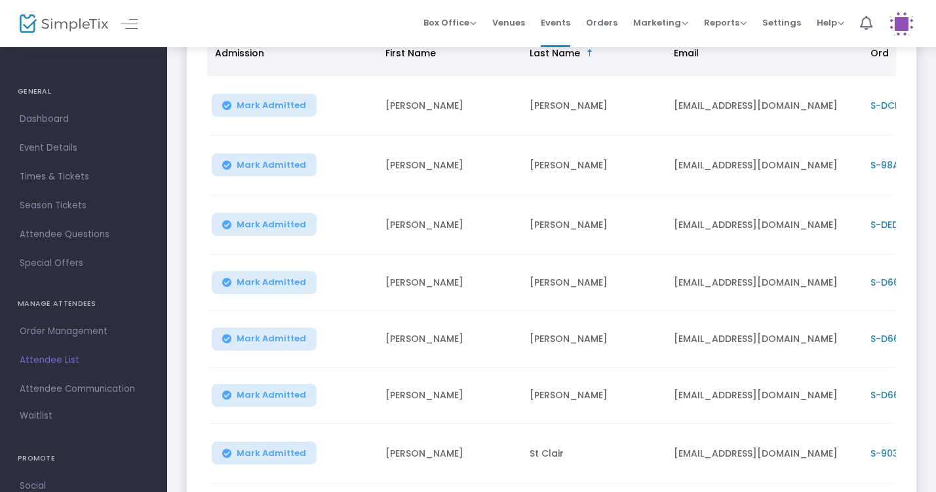
click at [279, 285] on span "Mark Admitted" at bounding box center [272, 282] width 70 height 10
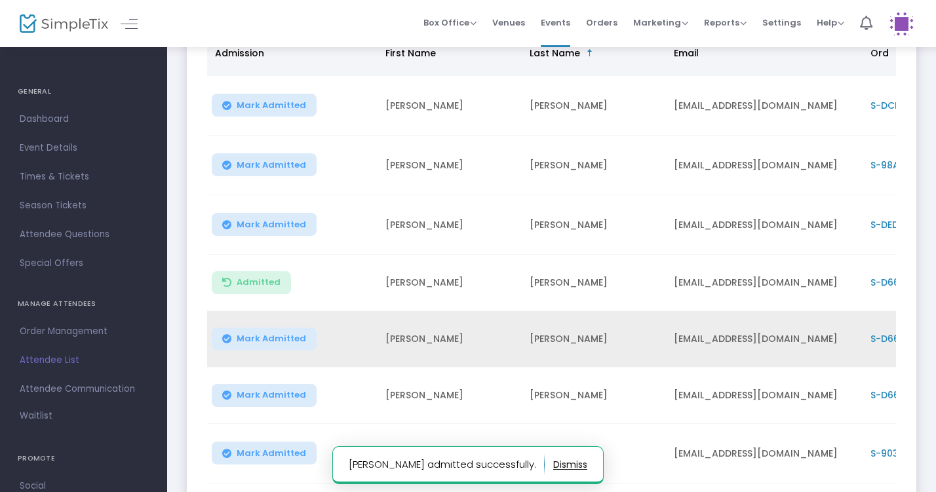
click at [277, 331] on button "Mark Admitted" at bounding box center [264, 339] width 105 height 23
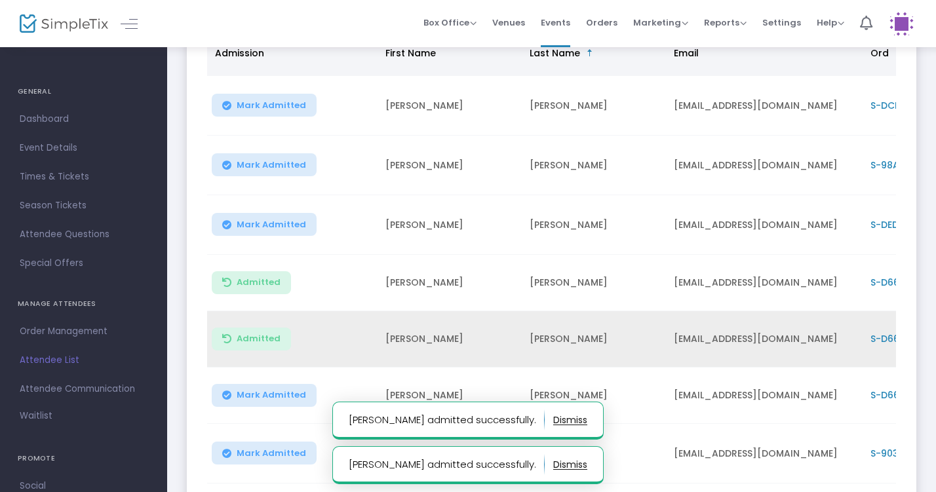
click at [277, 393] on span "Mark Admitted" at bounding box center [272, 395] width 70 height 10
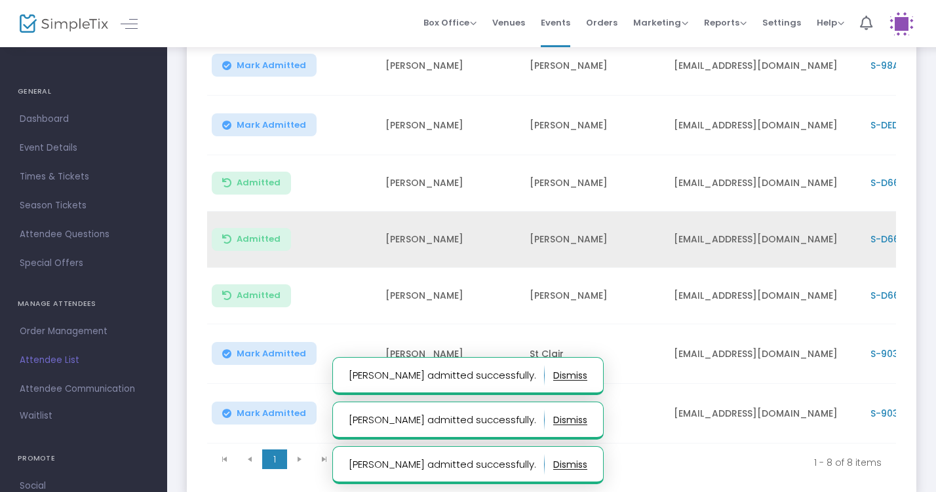
scroll to position [285, 0]
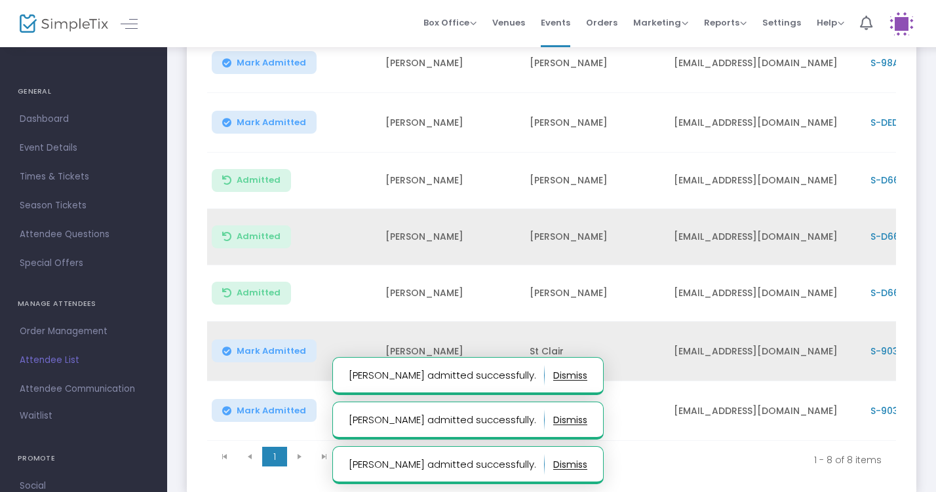
click at [269, 350] on span "Mark Admitted" at bounding box center [272, 351] width 70 height 10
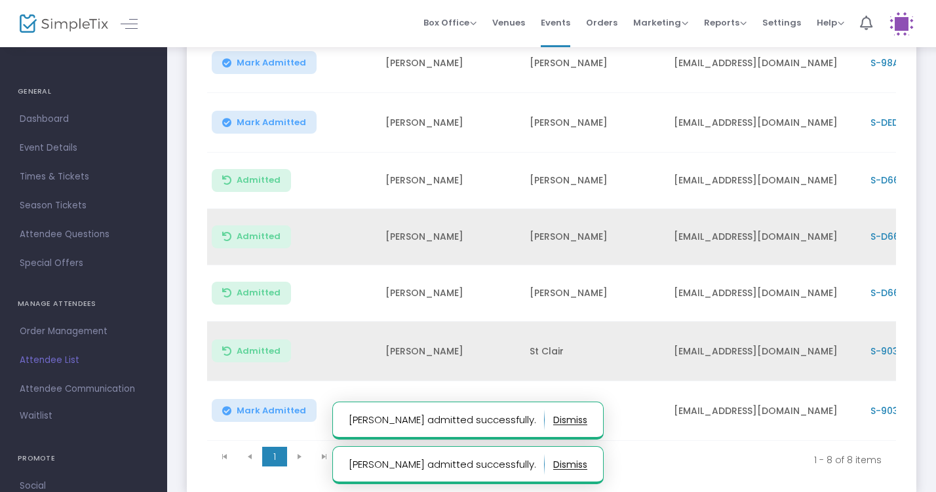
click at [275, 400] on button "Mark Admitted" at bounding box center [264, 410] width 105 height 23
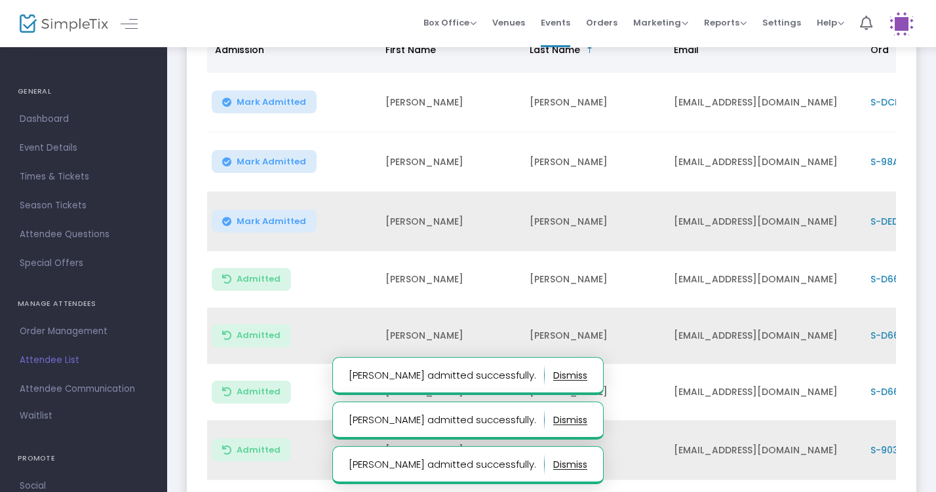
scroll to position [184, 0]
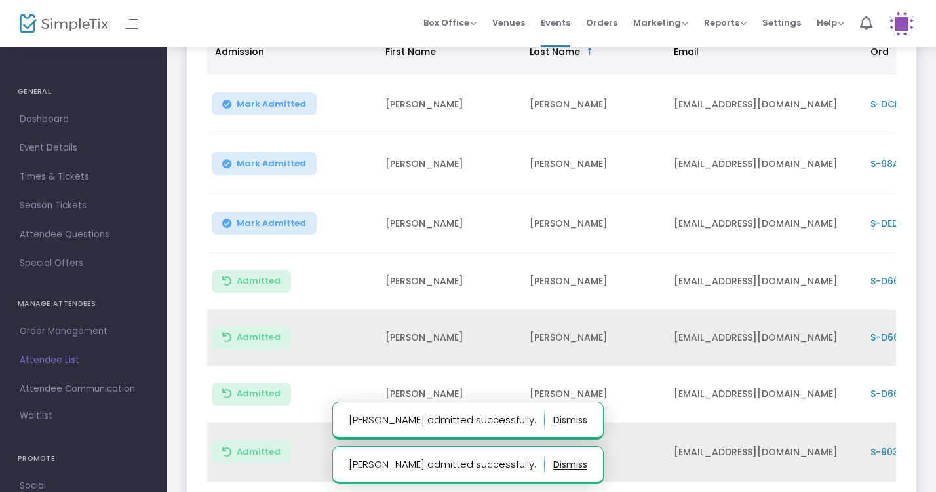
click at [292, 163] on span "Mark Admitted" at bounding box center [272, 164] width 70 height 10
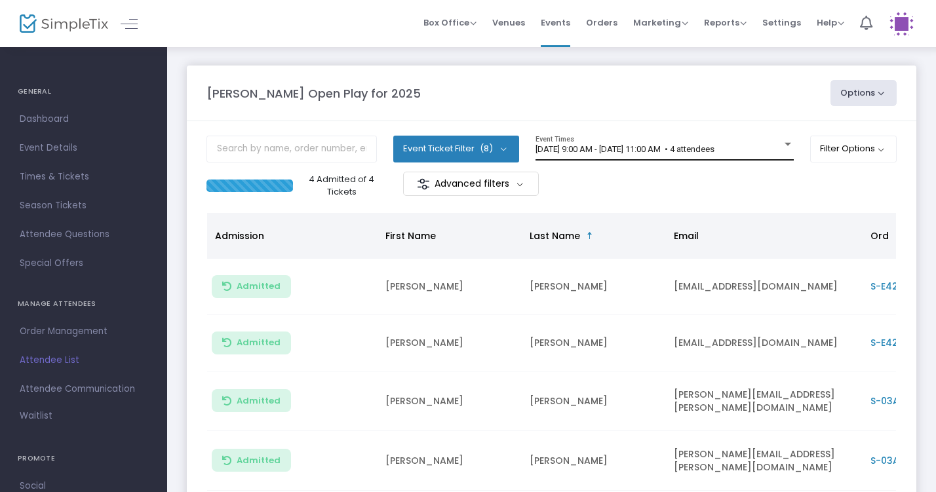
click at [753, 155] on div "[DATE] 9:00 AM - [DATE] 11:00 AM • 4 attendees Event Times" at bounding box center [665, 148] width 258 height 25
